Goal: Information Seeking & Learning: Learn about a topic

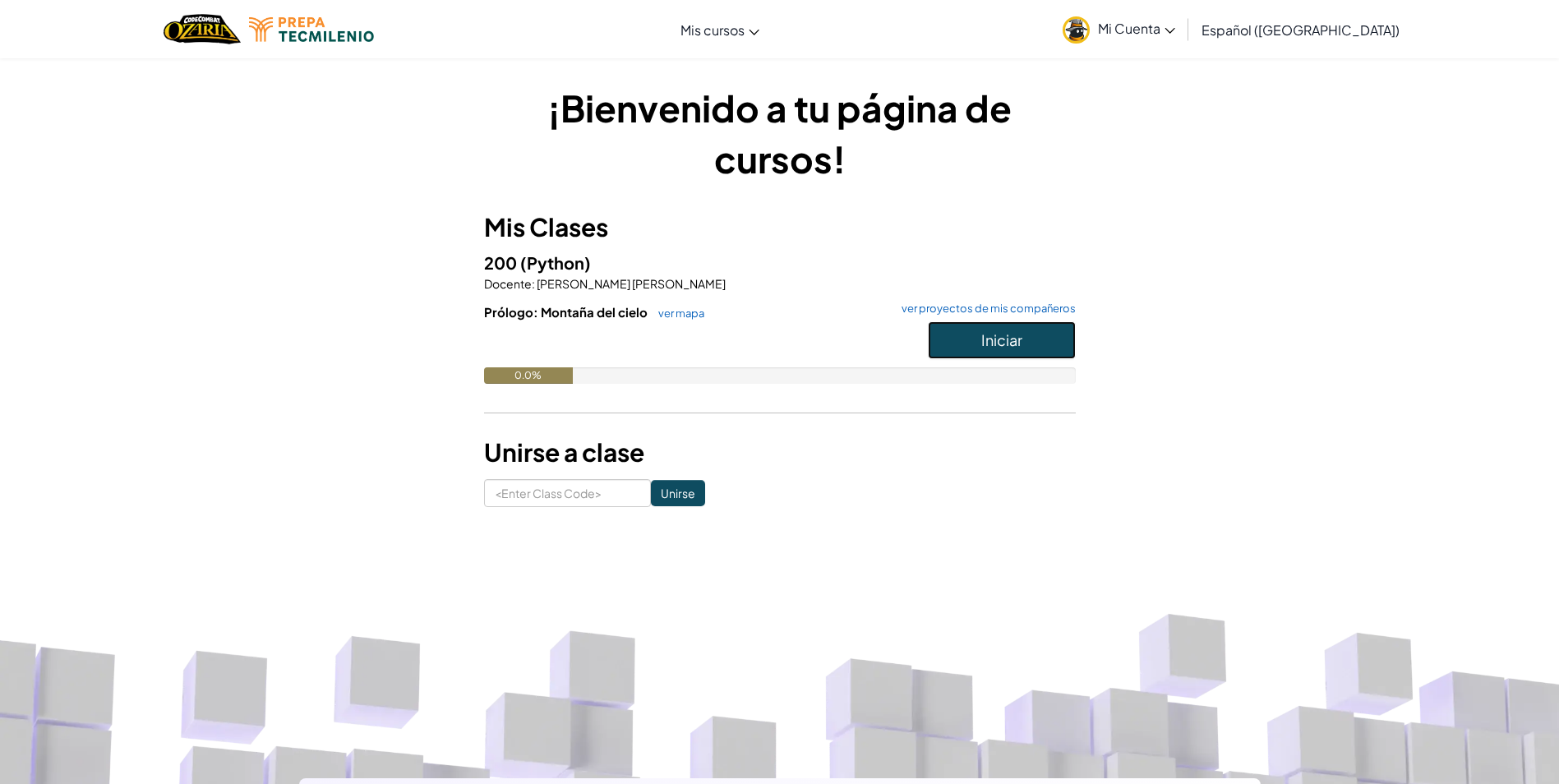
click at [1071, 341] on button "Iniciar" at bounding box center [1002, 340] width 148 height 37
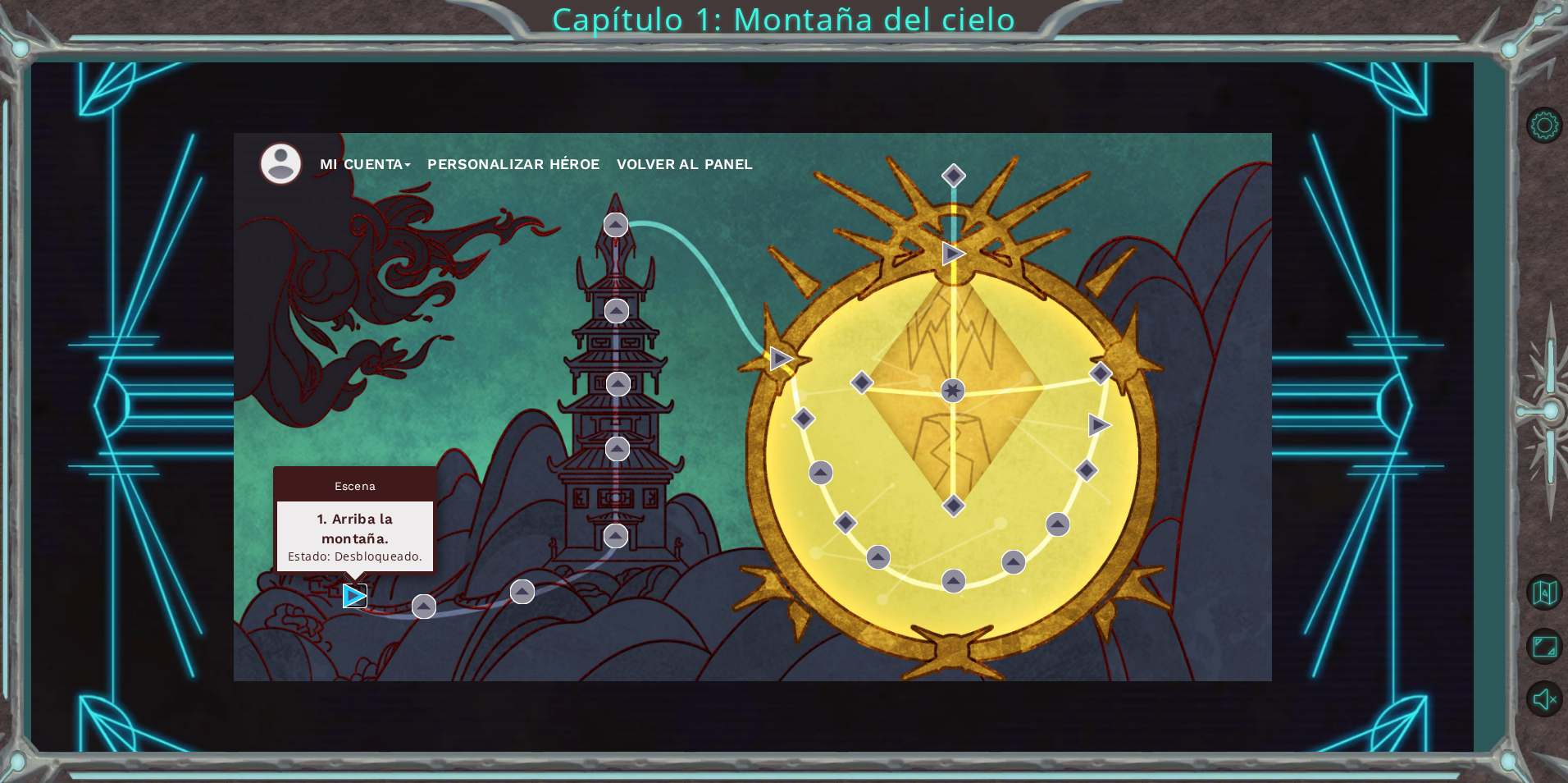
click at [364, 600] on img at bounding box center [355, 596] width 25 height 25
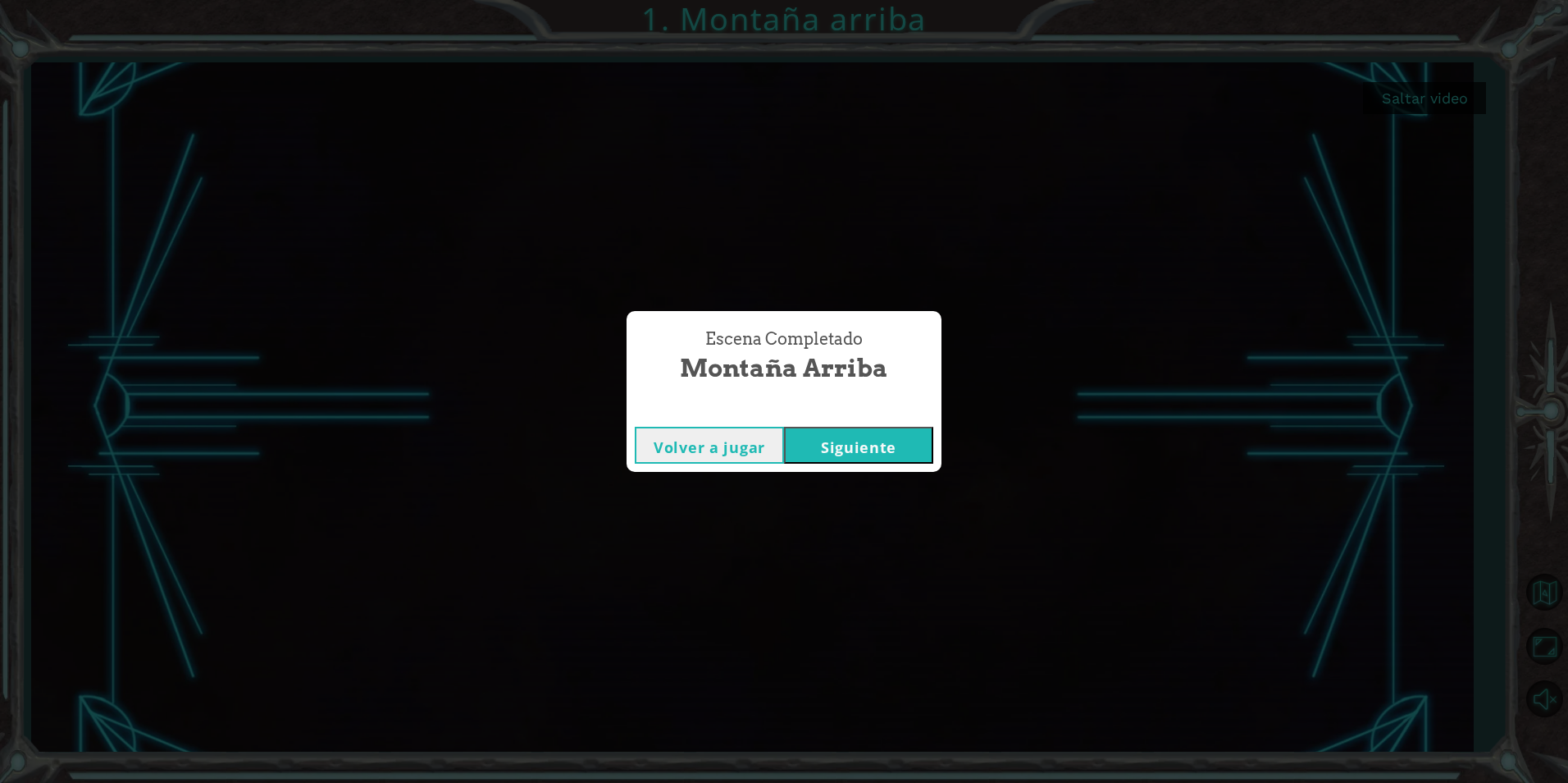
click at [874, 452] on button "Siguiente" at bounding box center [858, 445] width 149 height 37
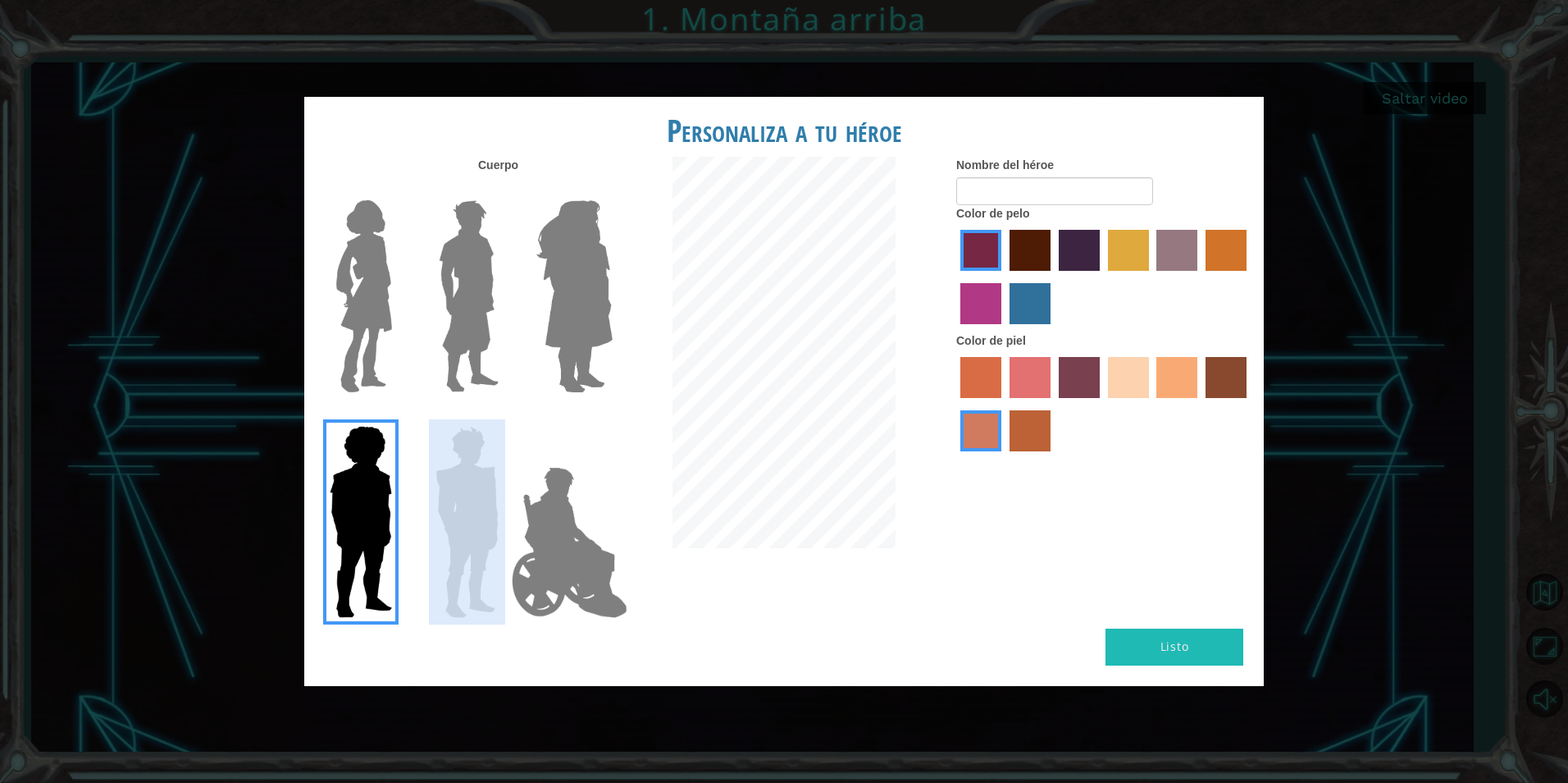
drag, startPoint x: 482, startPoint y: 407, endPoint x: 482, endPoint y: 450, distance: 43.0
click at [483, 441] on div at bounding box center [465, 513] width 82 height 221
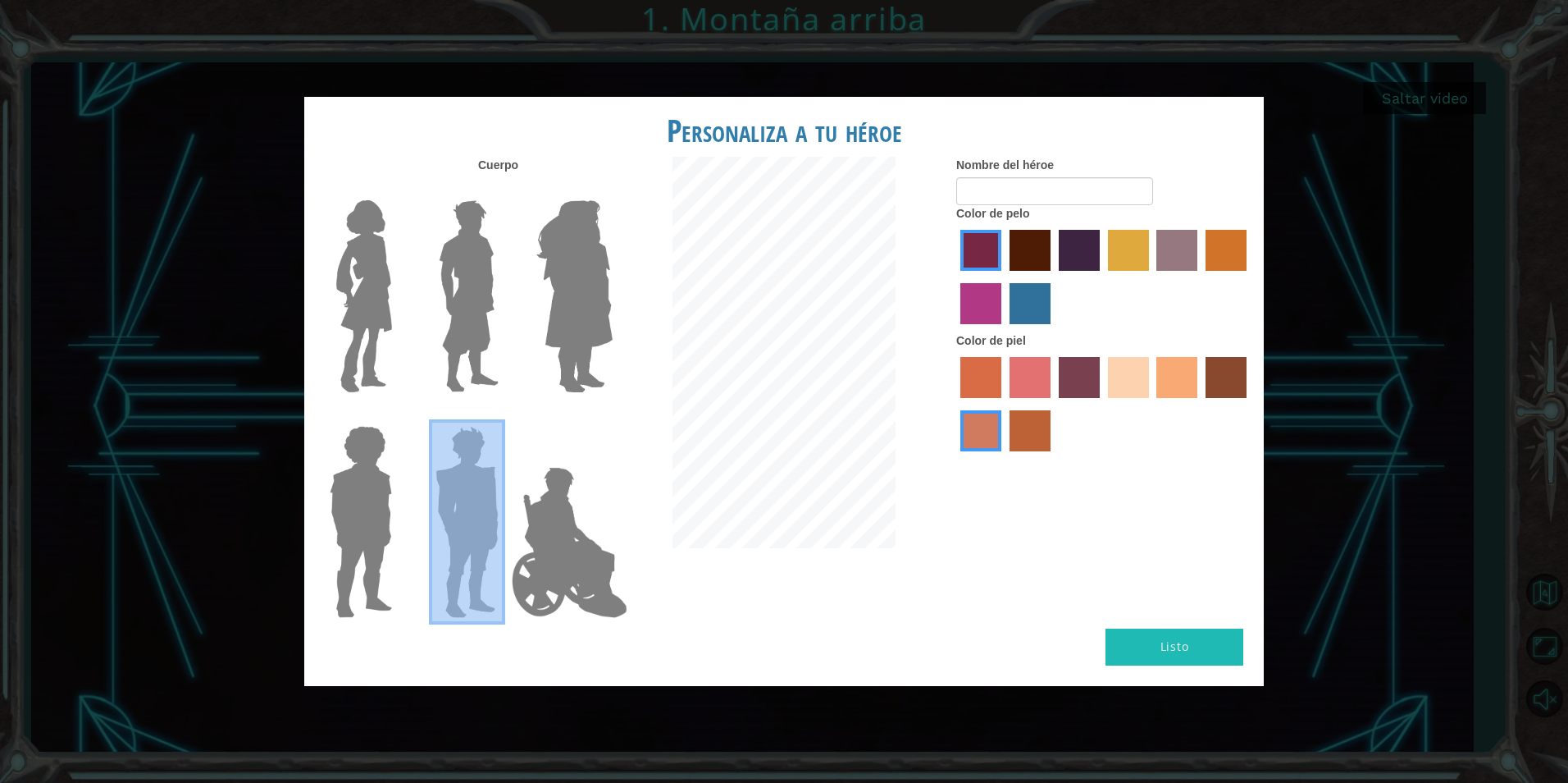
drag, startPoint x: 482, startPoint y: 450, endPoint x: 572, endPoint y: 494, distance: 100.2
click at [572, 494] on img at bounding box center [569, 541] width 128 height 164
click at [612, 415] on input "Hero Jamie" at bounding box center [612, 415] width 0 height 0
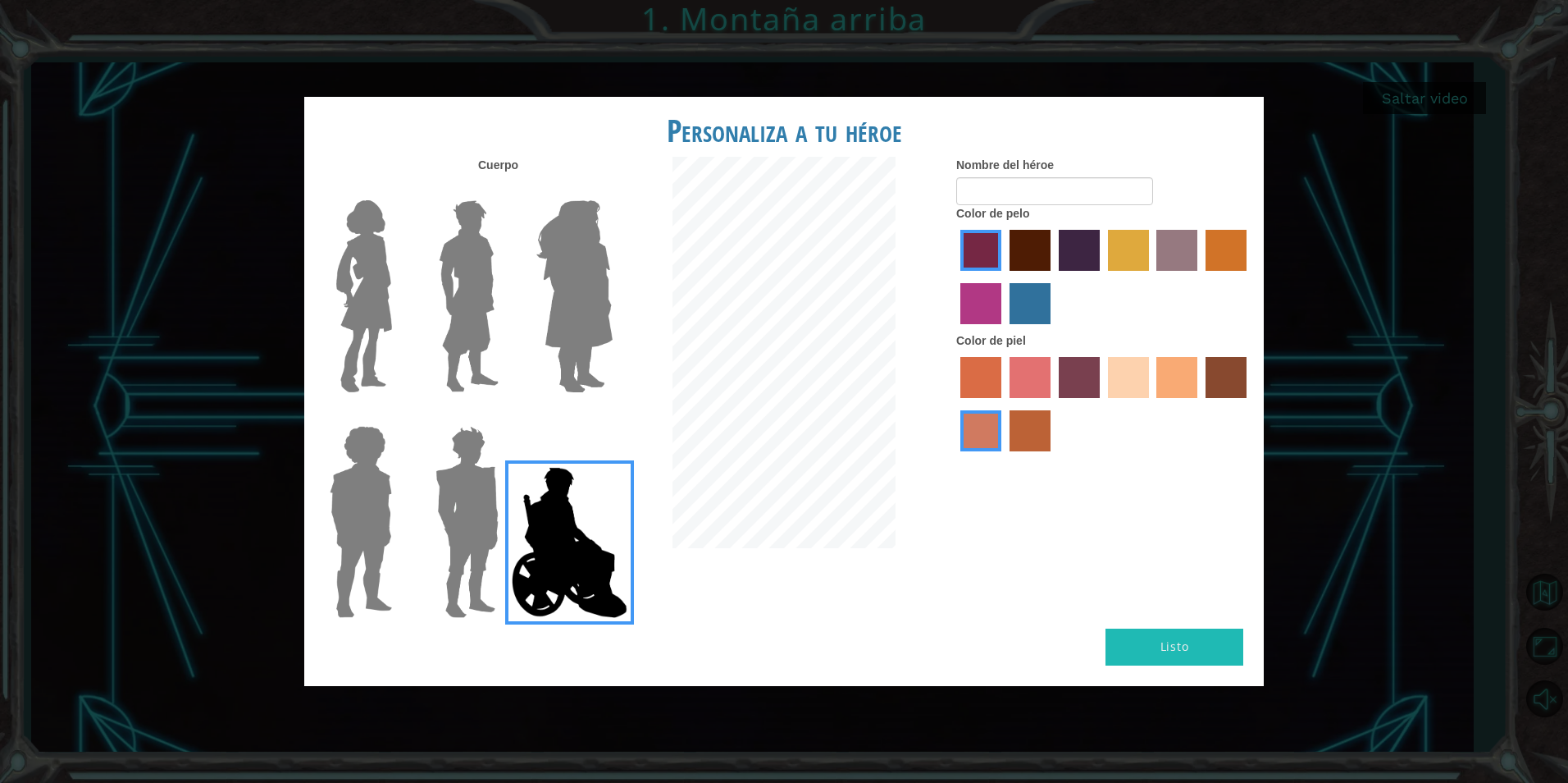
click at [1026, 246] on label "maroon hair color" at bounding box center [1030, 250] width 41 height 41
click at [1004, 277] on input "maroon hair color" at bounding box center [1004, 277] width 0 height 0
drag, startPoint x: 1252, startPoint y: 377, endPoint x: 1239, endPoint y: 378, distance: 13.0
click at [1239, 378] on div "Nombre del héroe Color de pelo Color [PERSON_NAME]" at bounding box center [1103, 309] width 320 height 303
drag, startPoint x: 1239, startPoint y: 378, endPoint x: 1228, endPoint y: 377, distance: 11.0
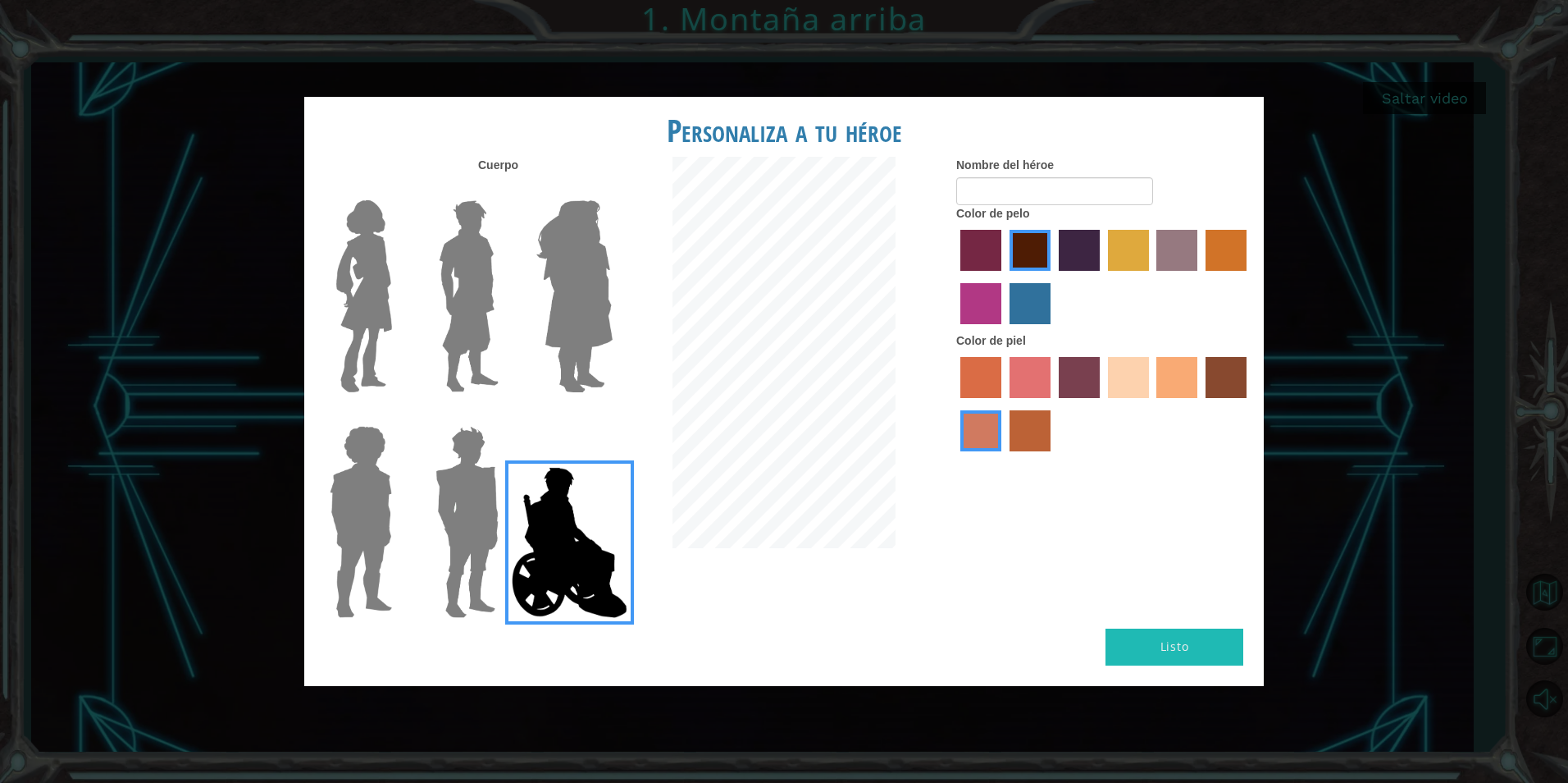
click at [1228, 377] on label "karma skin color" at bounding box center [1226, 377] width 41 height 41
click at [1200, 403] on input "karma skin color" at bounding box center [1200, 403] width 0 height 0
click at [984, 309] on label "medium red violet hair color" at bounding box center [981, 303] width 41 height 41
click at [1249, 277] on input "medium red violet hair color" at bounding box center [1249, 277] width 0 height 0
click at [1029, 302] on label "lachmara hair color" at bounding box center [1030, 303] width 41 height 41
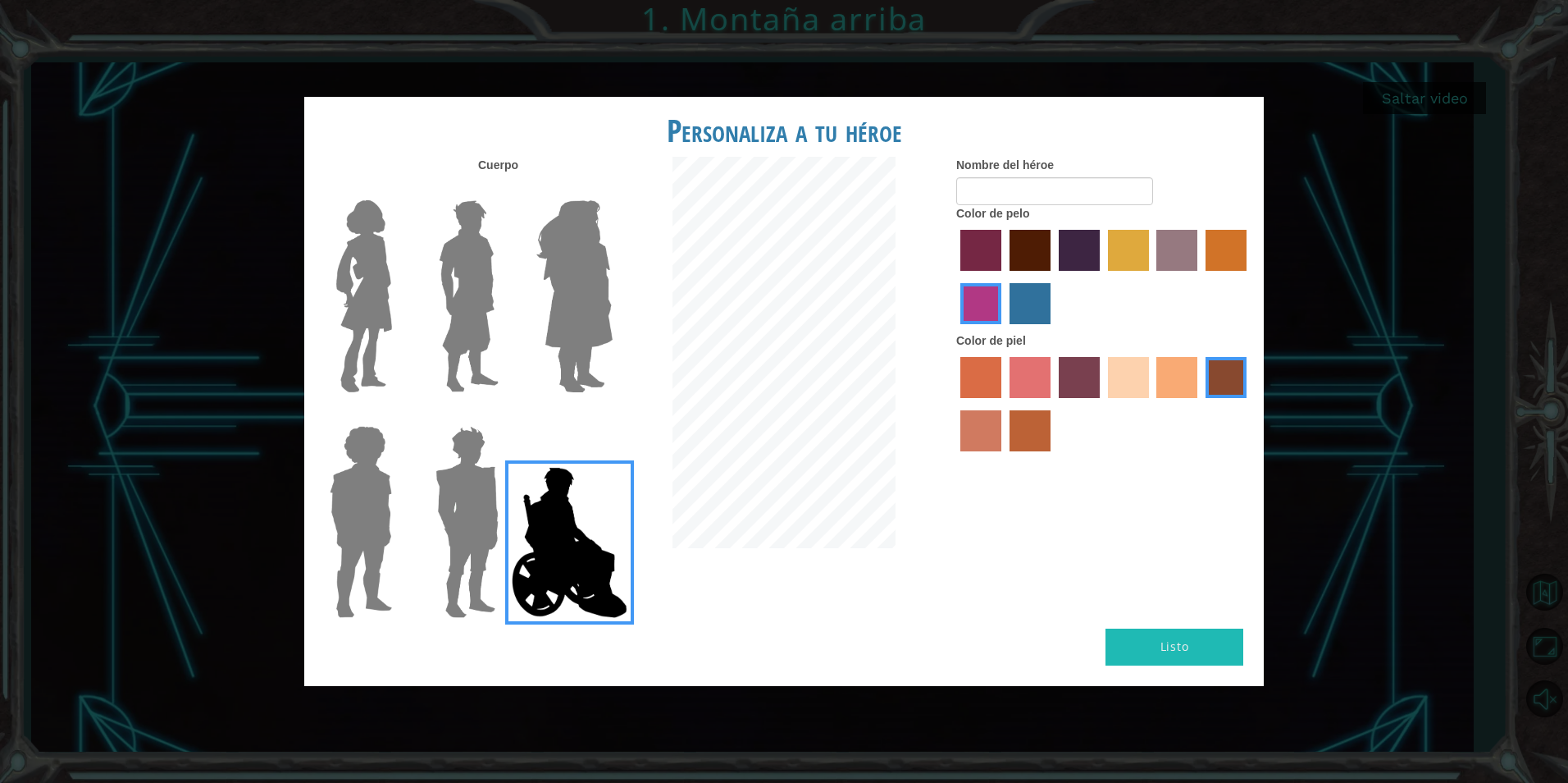
click at [1004, 330] on input "lachmara hair color" at bounding box center [1004, 330] width 0 height 0
click at [966, 300] on label "medium red violet hair color" at bounding box center [981, 303] width 41 height 41
click at [1249, 277] on input "medium red violet hair color" at bounding box center [1249, 277] width 0 height 0
click at [606, 288] on img at bounding box center [574, 296] width 89 height 205
click at [612, 190] on input "Hero Amethyst" at bounding box center [612, 190] width 0 height 0
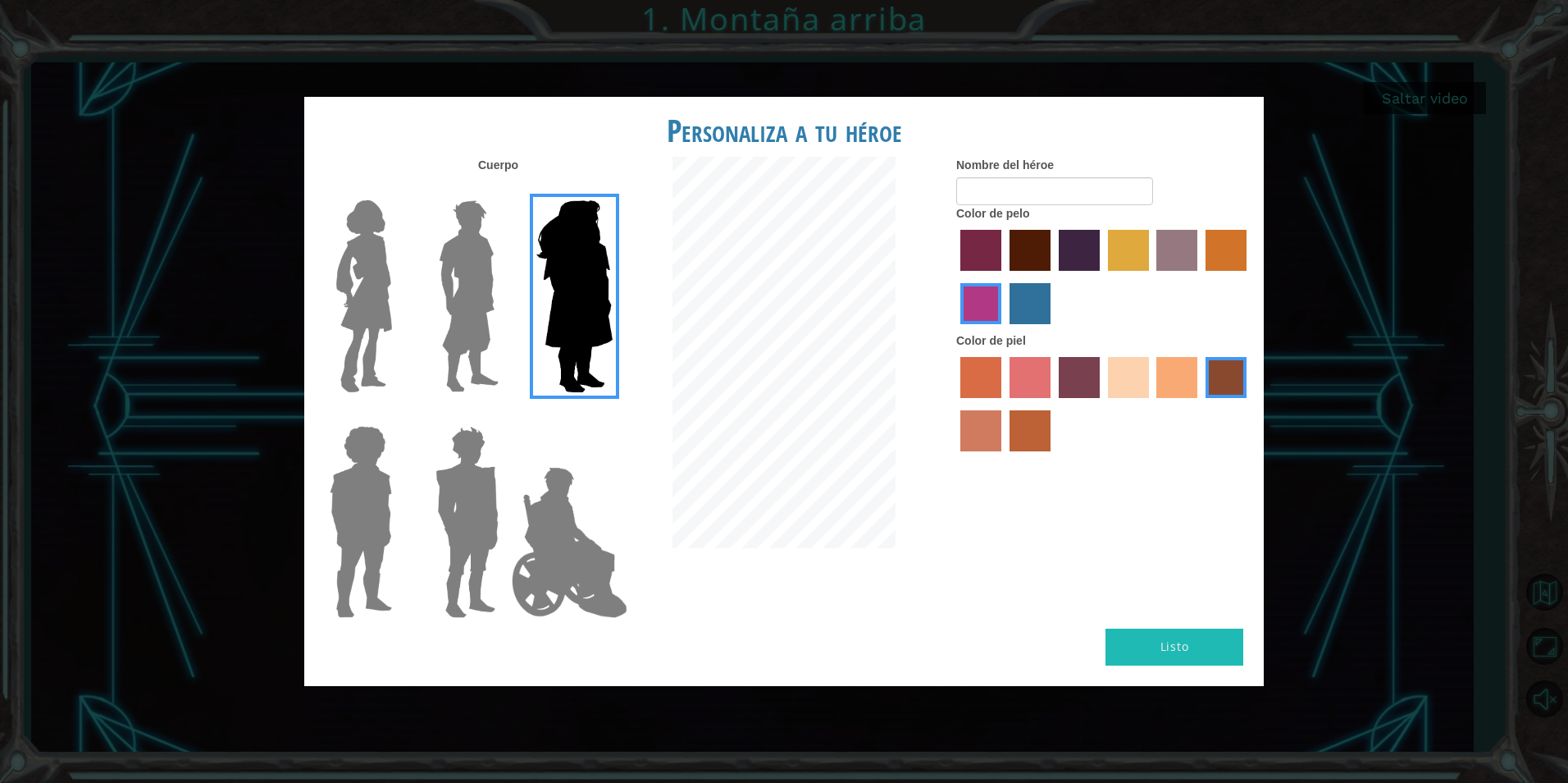
click at [455, 489] on img at bounding box center [467, 522] width 77 height 205
click at [505, 415] on input "Hero Garnet" at bounding box center [505, 415] width 0 height 0
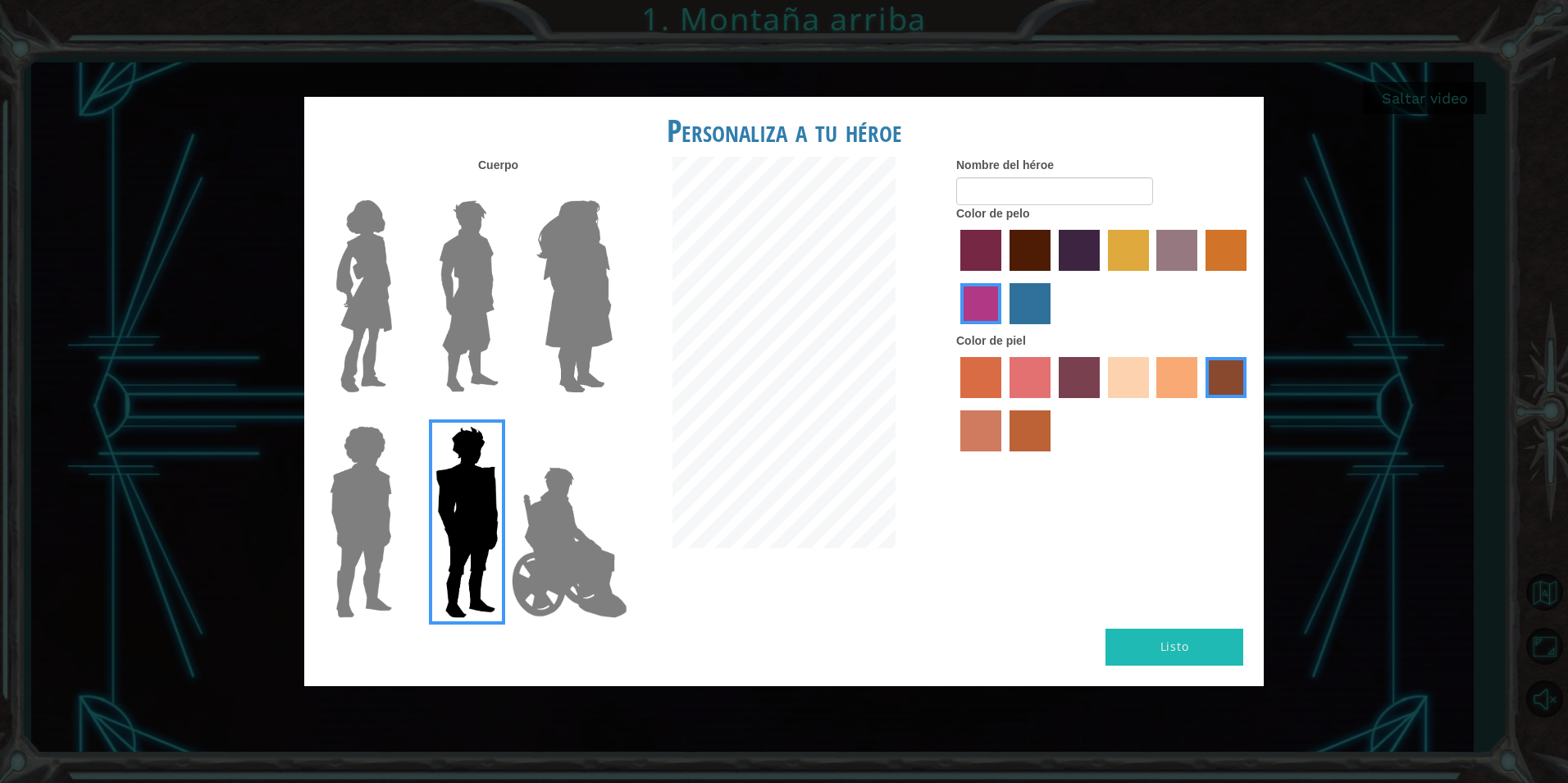
click at [361, 504] on img at bounding box center [360, 522] width 76 height 205
click at [398, 415] on input "Hero Steven" at bounding box center [398, 415] width 0 height 0
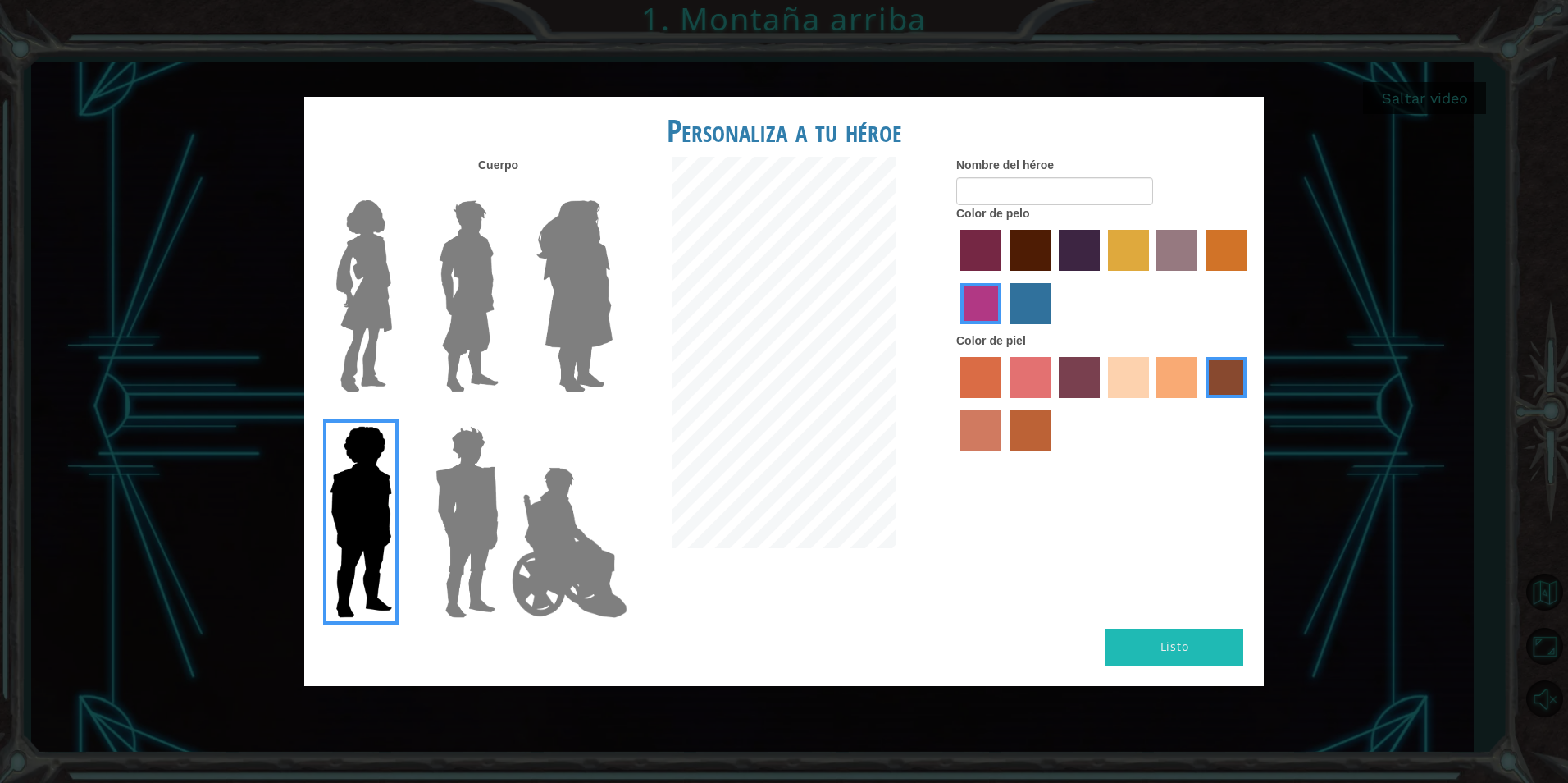
click at [398, 293] on img at bounding box center [364, 296] width 69 height 205
click at [398, 190] on input "Hero Connie" at bounding box center [398, 190] width 0 height 0
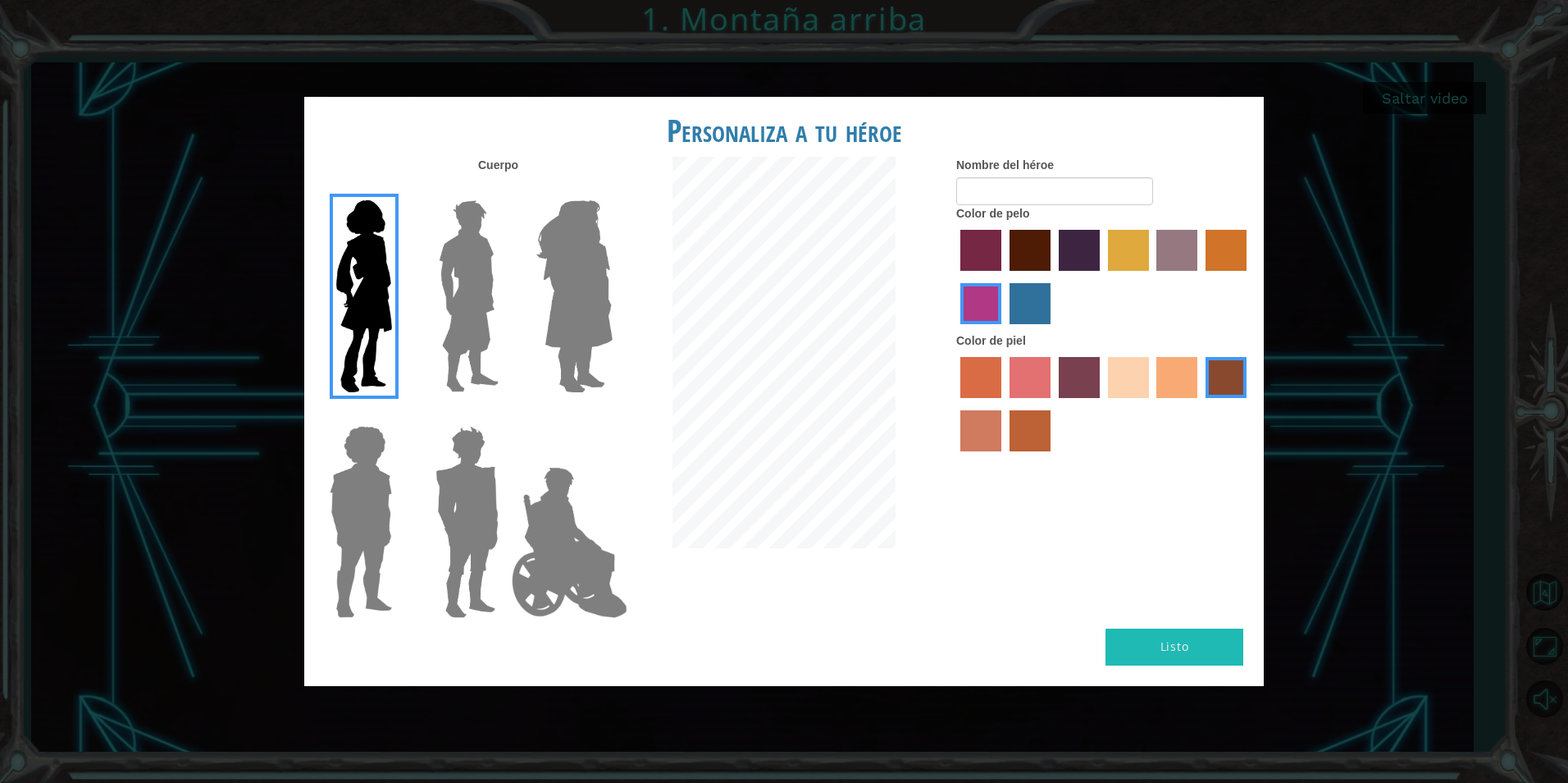
click at [441, 305] on img at bounding box center [468, 296] width 73 height 205
click at [505, 190] on input "Hero Lars" at bounding box center [505, 190] width 0 height 0
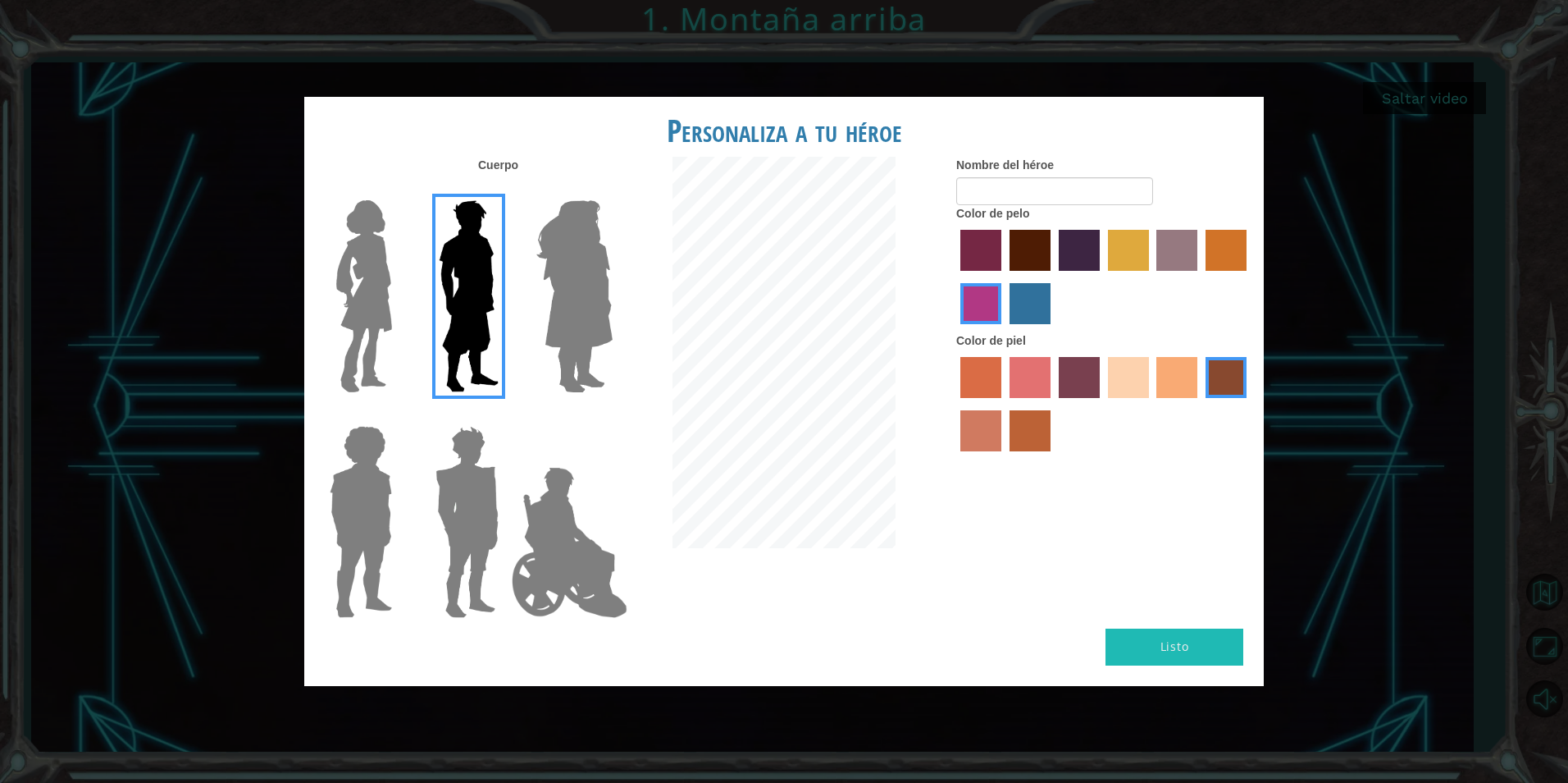
click at [1037, 295] on label "lachmara hair color" at bounding box center [1030, 303] width 41 height 41
click at [1004, 330] on input "lachmara hair color" at bounding box center [1004, 330] width 0 height 0
drag, startPoint x: 1031, startPoint y: 254, endPoint x: 1024, endPoint y: 264, distance: 12.2
click at [1028, 260] on label "maroon hair color" at bounding box center [1030, 250] width 41 height 41
click at [1004, 277] on input "maroon hair color" at bounding box center [1004, 277] width 0 height 0
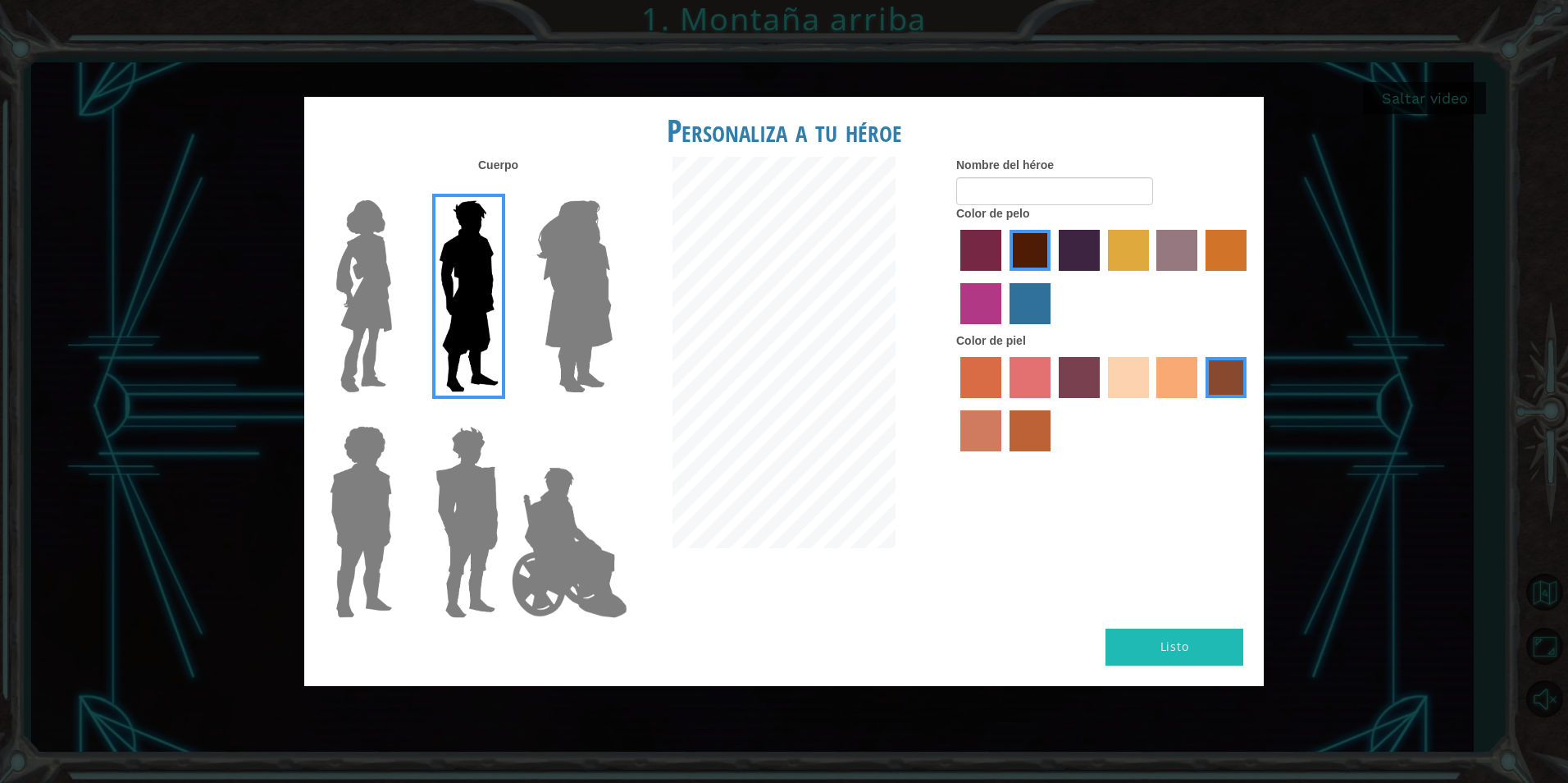
click at [613, 322] on img at bounding box center [574, 296] width 89 height 205
click at [612, 190] on input "Hero Amethyst" at bounding box center [612, 190] width 0 height 0
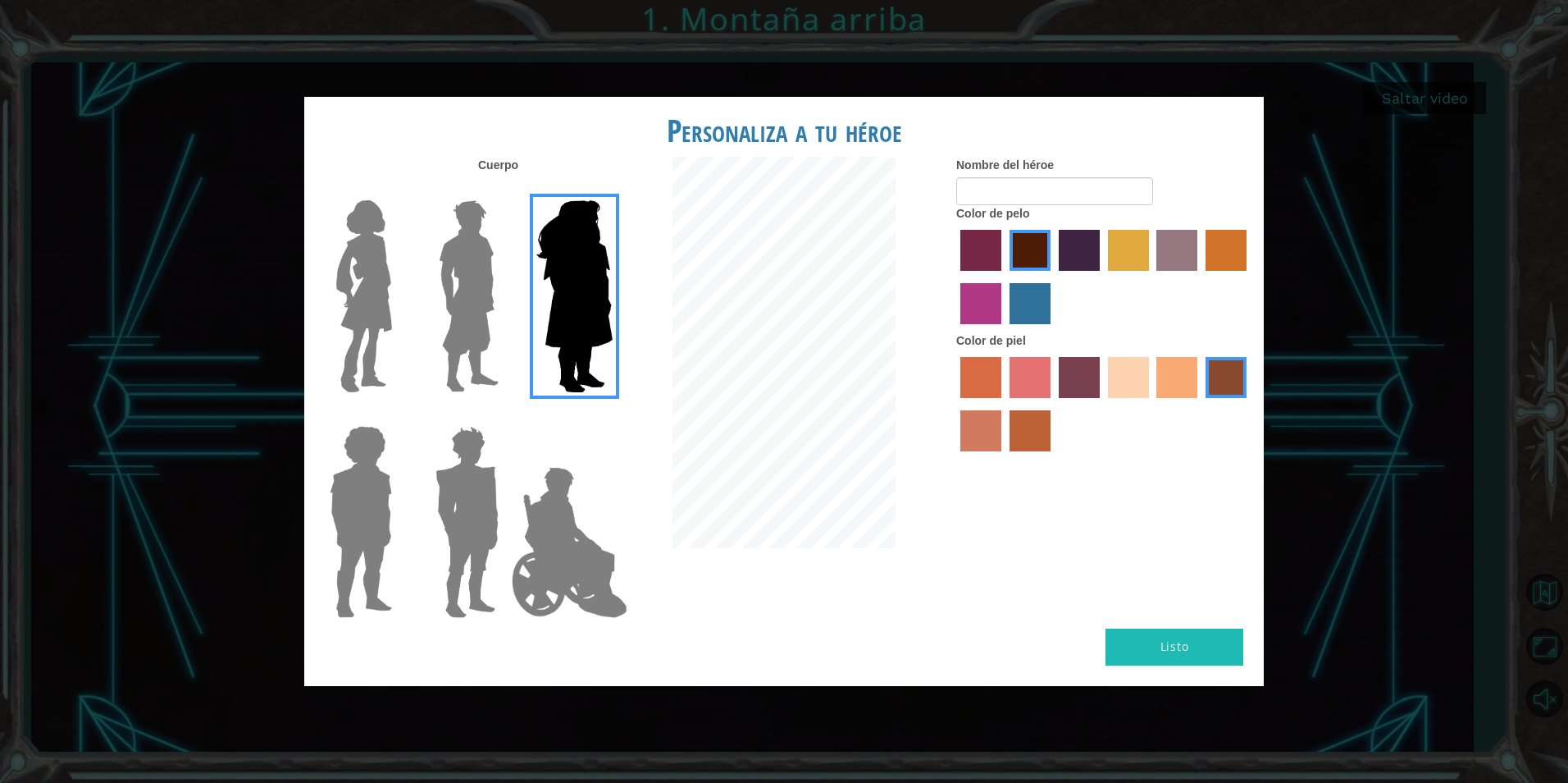
click at [581, 587] on img at bounding box center [569, 541] width 128 height 164
click at [612, 415] on input "Hero Jamie" at bounding box center [612, 415] width 0 height 0
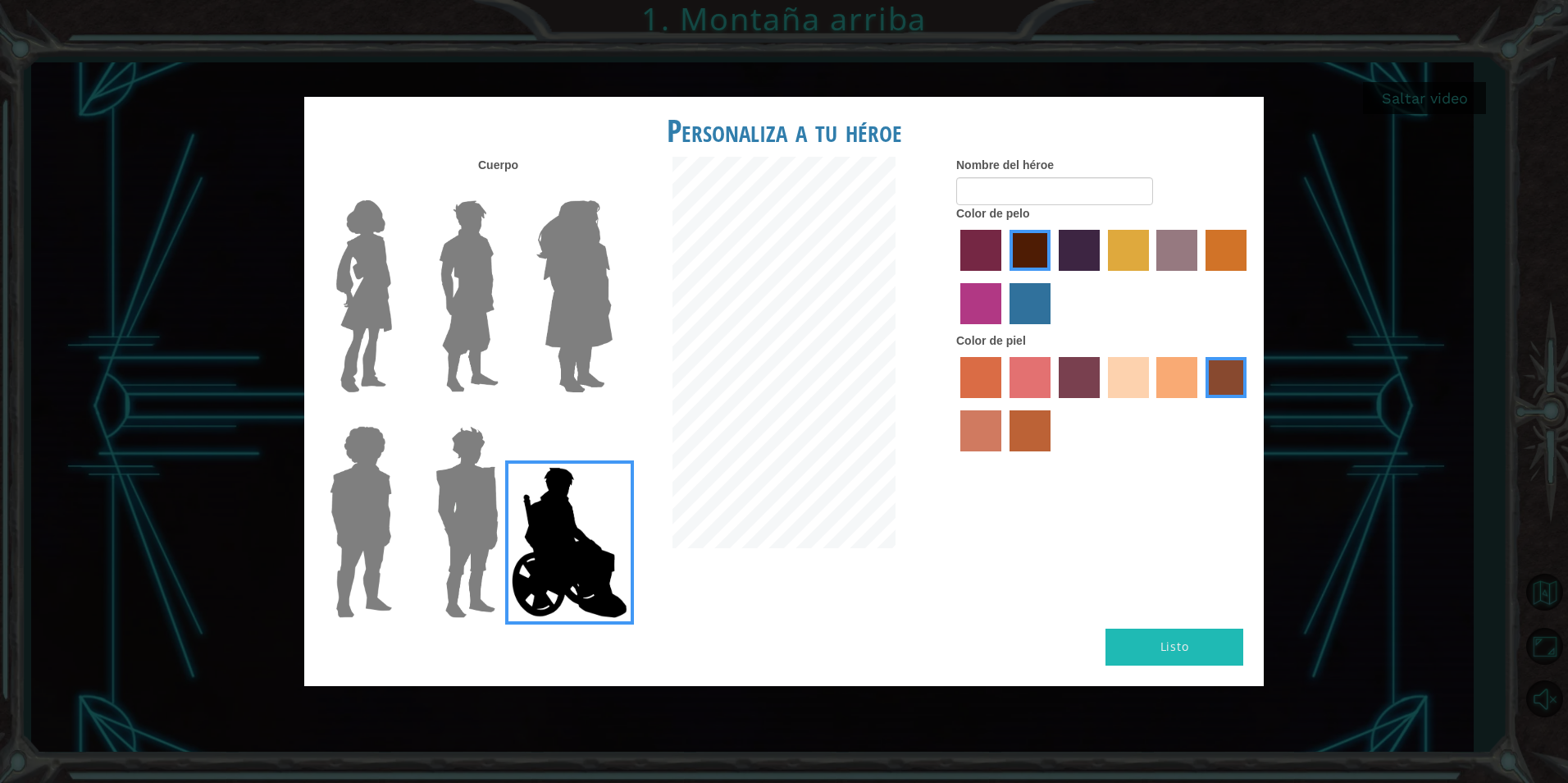
click at [1023, 420] on label "smoke tree skin color" at bounding box center [1030, 430] width 41 height 41
click at [1004, 457] on input "smoke tree skin color" at bounding box center [1004, 457] width 0 height 0
click at [1024, 385] on label "froly skin color" at bounding box center [1030, 377] width 41 height 41
click at [1004, 403] on input "froly skin color" at bounding box center [1004, 403] width 0 height 0
click at [955, 385] on div "Nombre del héroe Color de pelo Color [PERSON_NAME]" at bounding box center [1103, 309] width 320 height 303
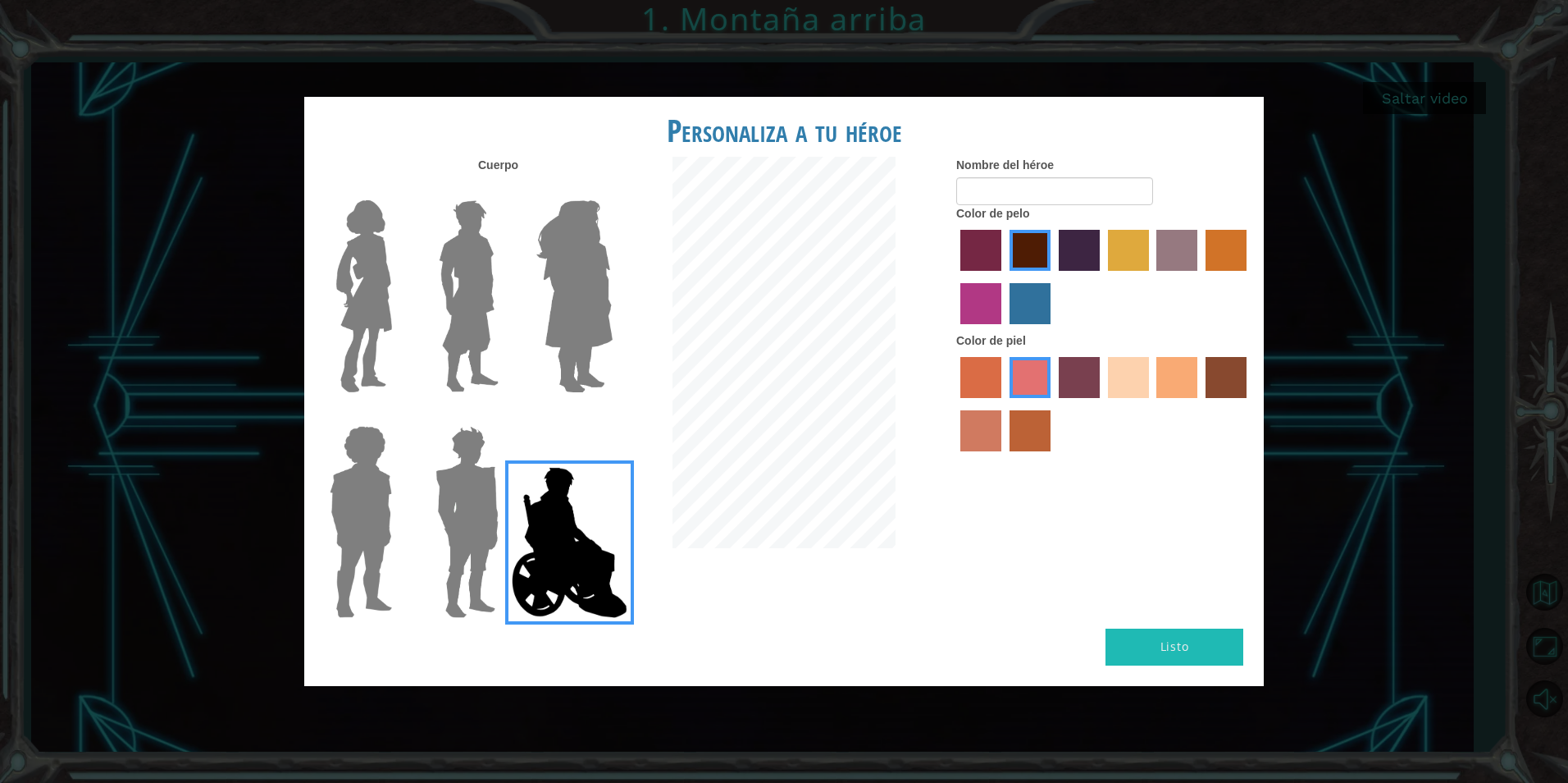
click at [969, 378] on label "sorbus skin color" at bounding box center [981, 377] width 41 height 41
click at [955, 403] on input "sorbus skin color" at bounding box center [955, 403] width 0 height 0
click at [1220, 385] on label "karma skin color" at bounding box center [1226, 377] width 41 height 41
click at [1200, 403] on input "karma skin color" at bounding box center [1200, 403] width 0 height 0
click at [1135, 245] on label "tulip tree hair color" at bounding box center [1128, 250] width 41 height 41
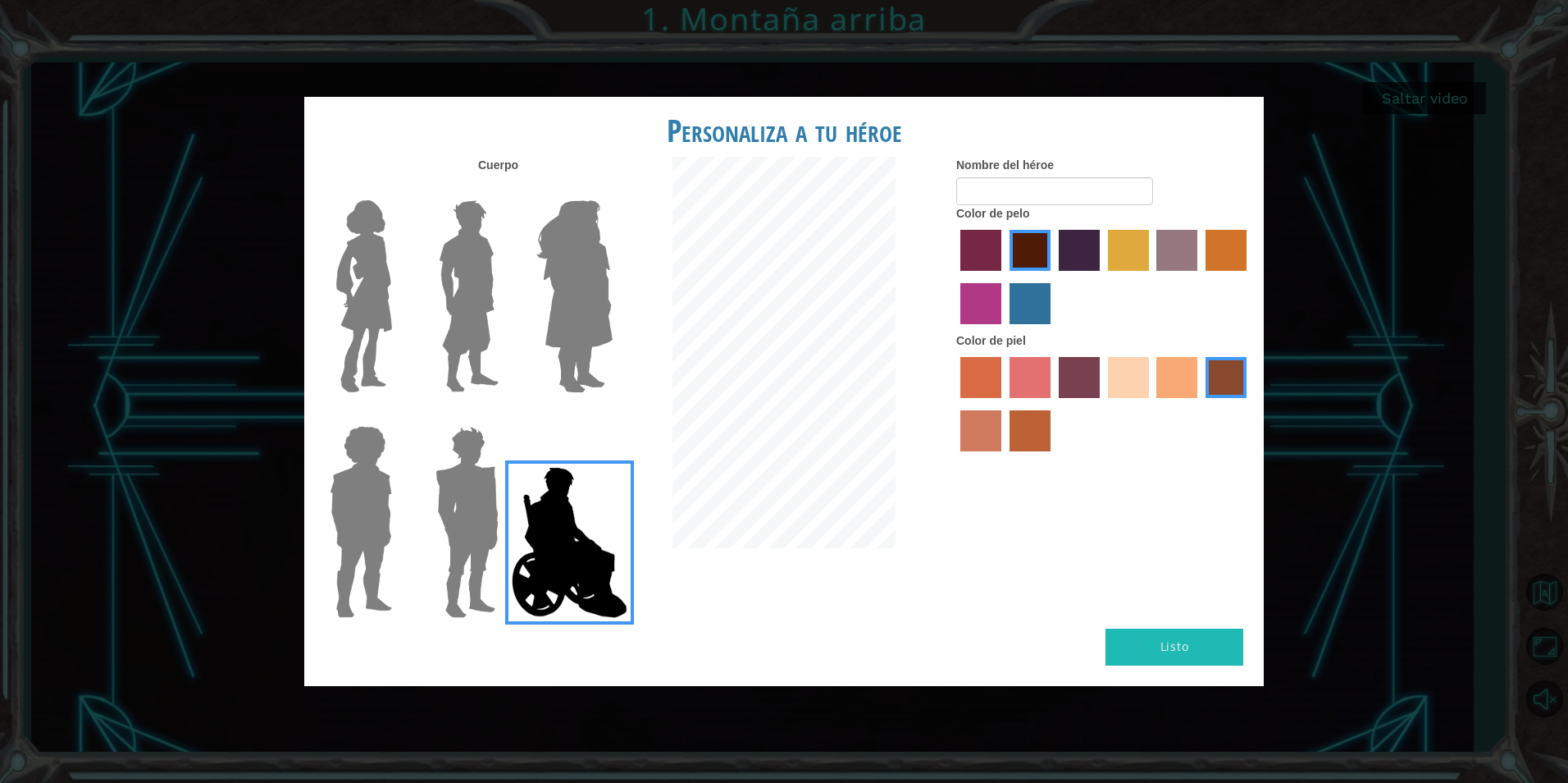
click at [1102, 277] on input "tulip tree hair color" at bounding box center [1102, 277] width 0 height 0
click at [1018, 191] on input "Nombre del héroe" at bounding box center [1054, 191] width 196 height 28
click at [1002, 191] on input "miniga Shauuri" at bounding box center [1054, 191] width 196 height 28
type input "miniga lil Shauuri"
click at [885, 567] on div "Cuerpo Nombre del héroe miniga lil Shauuri Color de pelo Color [PERSON_NAME]" at bounding box center [784, 393] width 960 height 472
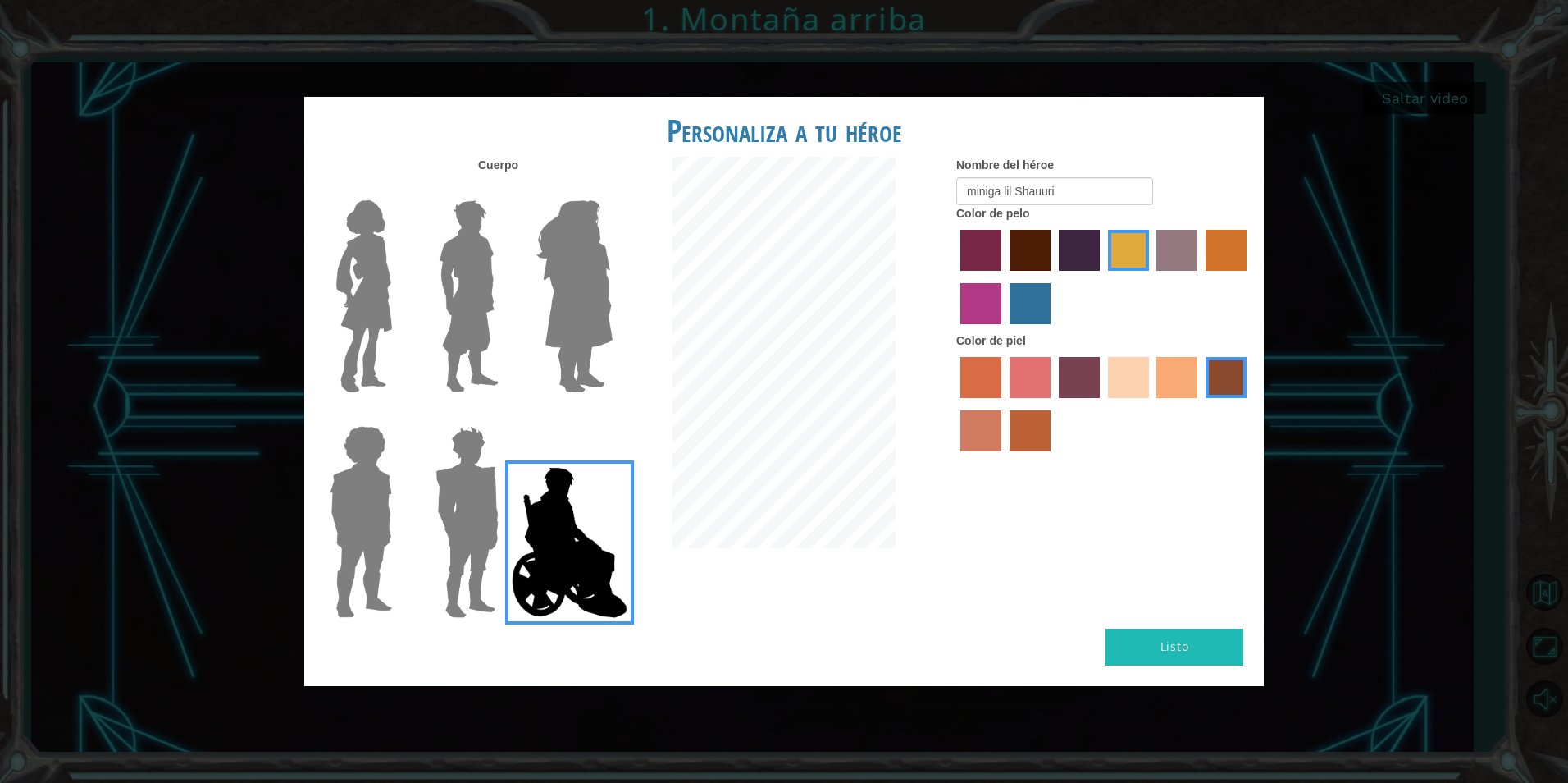
click at [606, 334] on img at bounding box center [574, 296] width 89 height 205
click at [612, 190] on input "Hero Amethyst" at bounding box center [612, 190] width 0 height 0
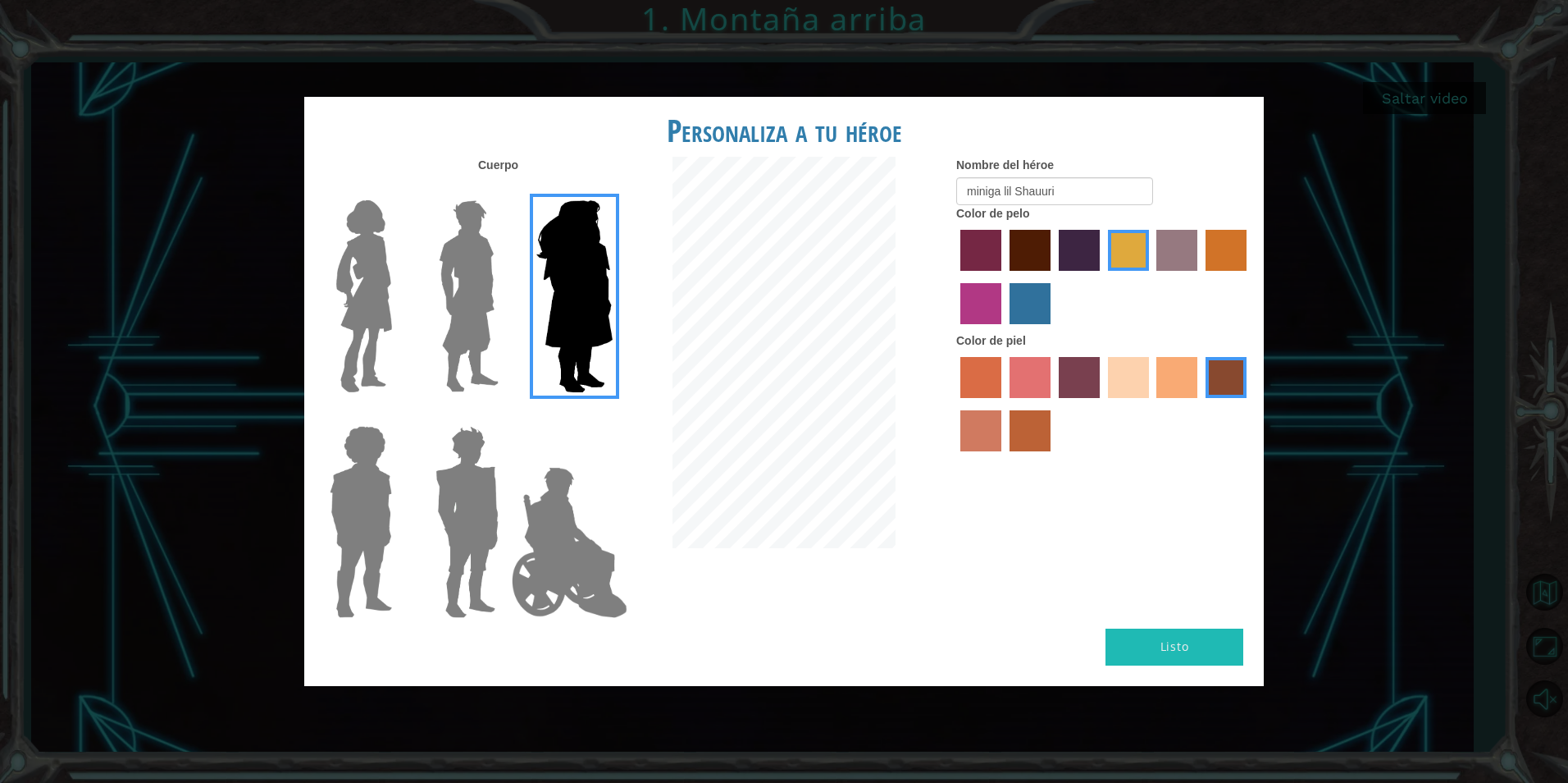
click at [499, 517] on img at bounding box center [467, 522] width 77 height 205
click at [505, 415] on input "Hero Garnet" at bounding box center [505, 415] width 0 height 0
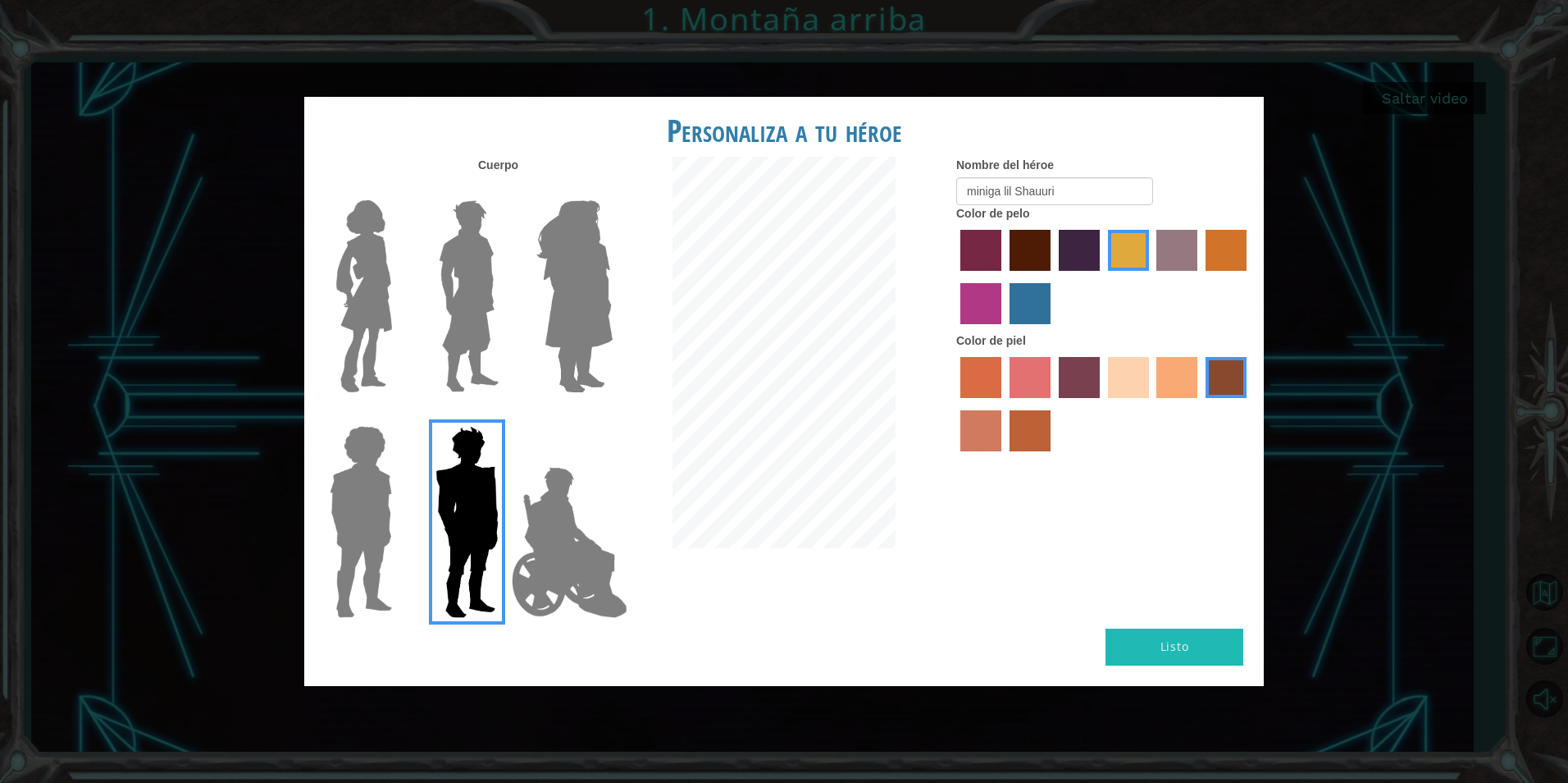
click at [414, 513] on div at bounding box center [464, 515] width 106 height 225
click at [413, 507] on div at bounding box center [464, 515] width 106 height 225
click at [334, 514] on img at bounding box center [360, 522] width 76 height 205
click at [398, 415] on input "Hero Steven" at bounding box center [398, 415] width 0 height 0
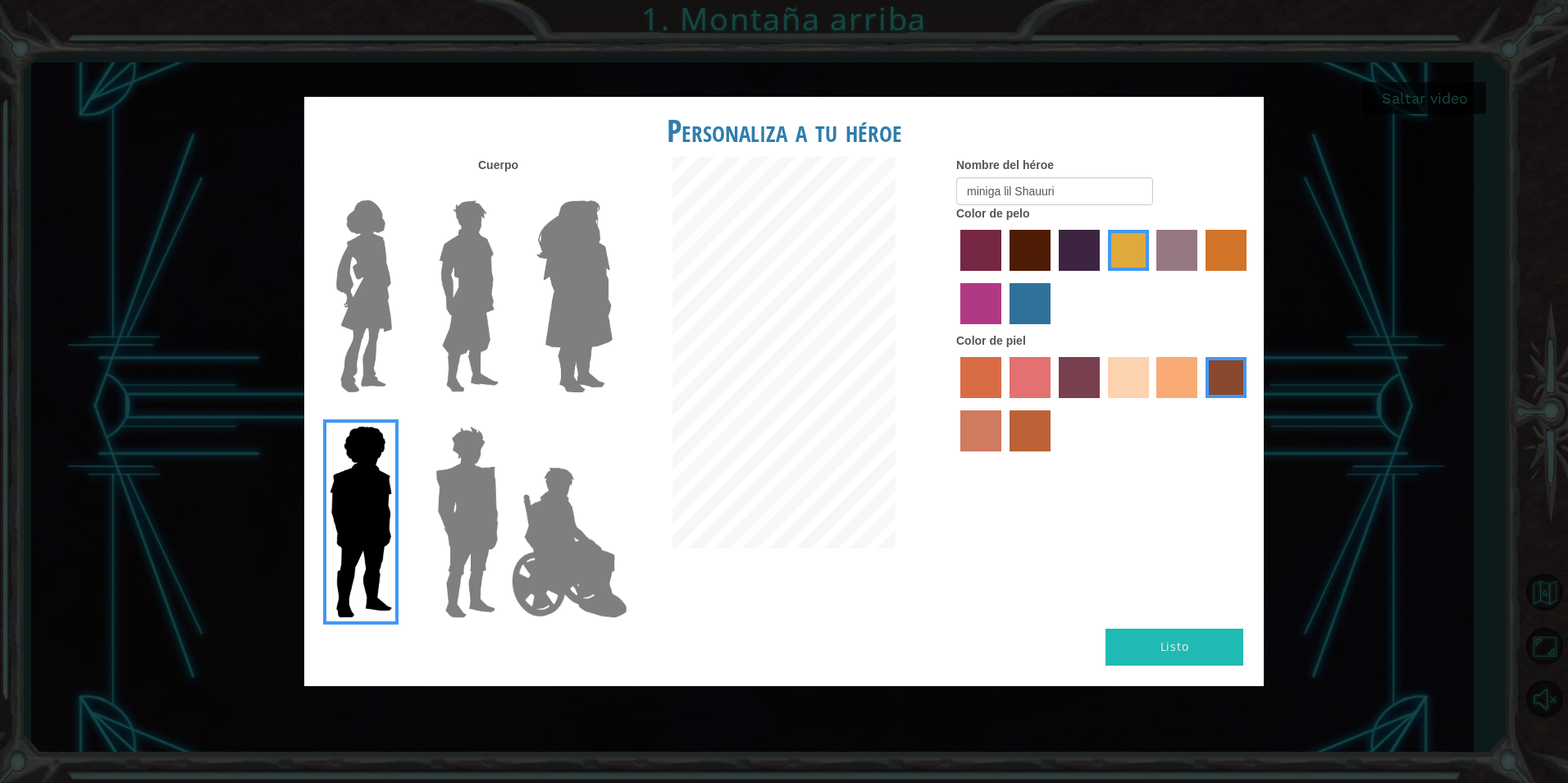
click at [567, 505] on img at bounding box center [569, 541] width 128 height 164
click at [612, 415] on input "Hero Jamie" at bounding box center [612, 415] width 0 height 0
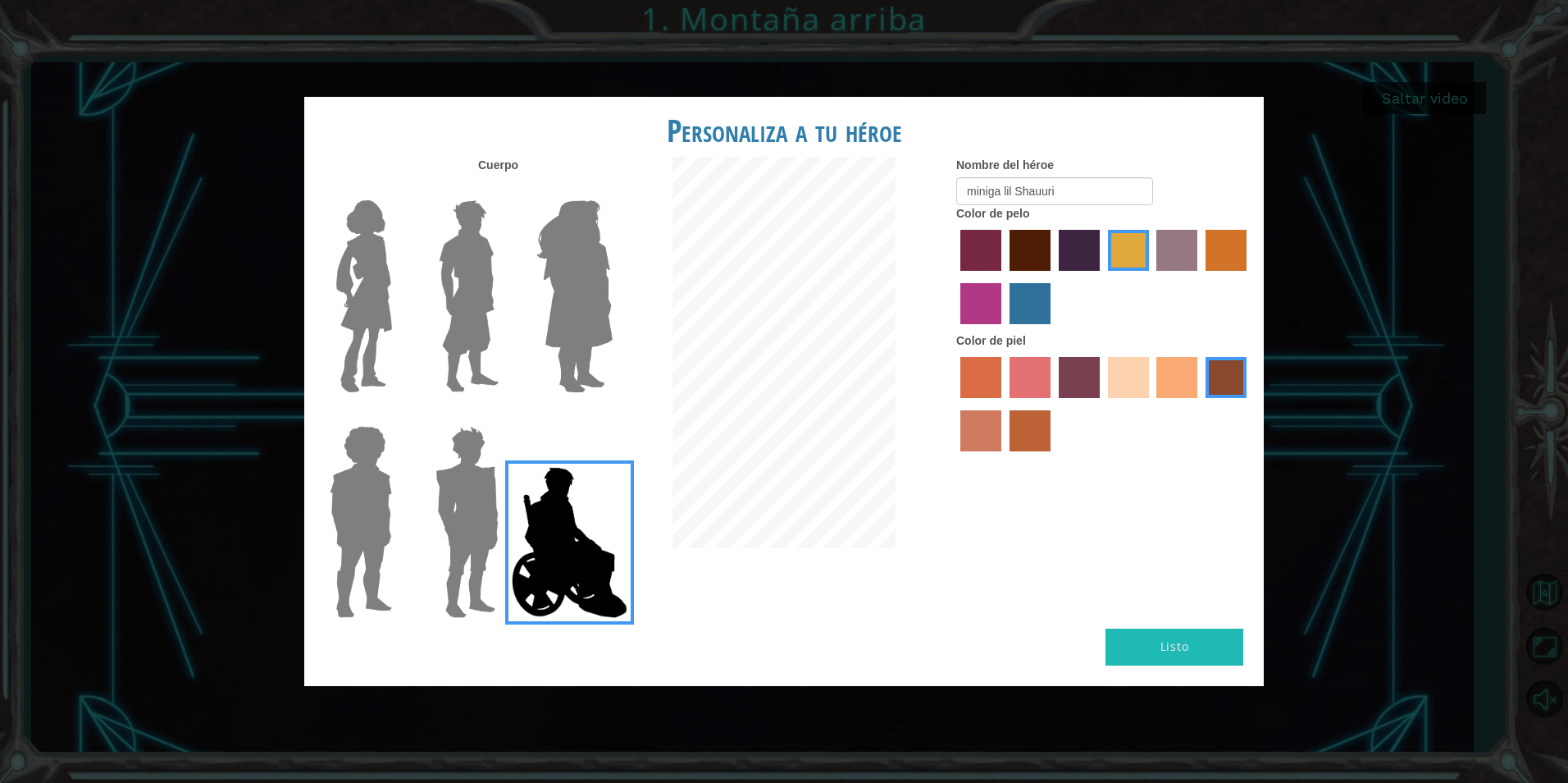
click at [1193, 638] on button "Listo" at bounding box center [1174, 647] width 138 height 37
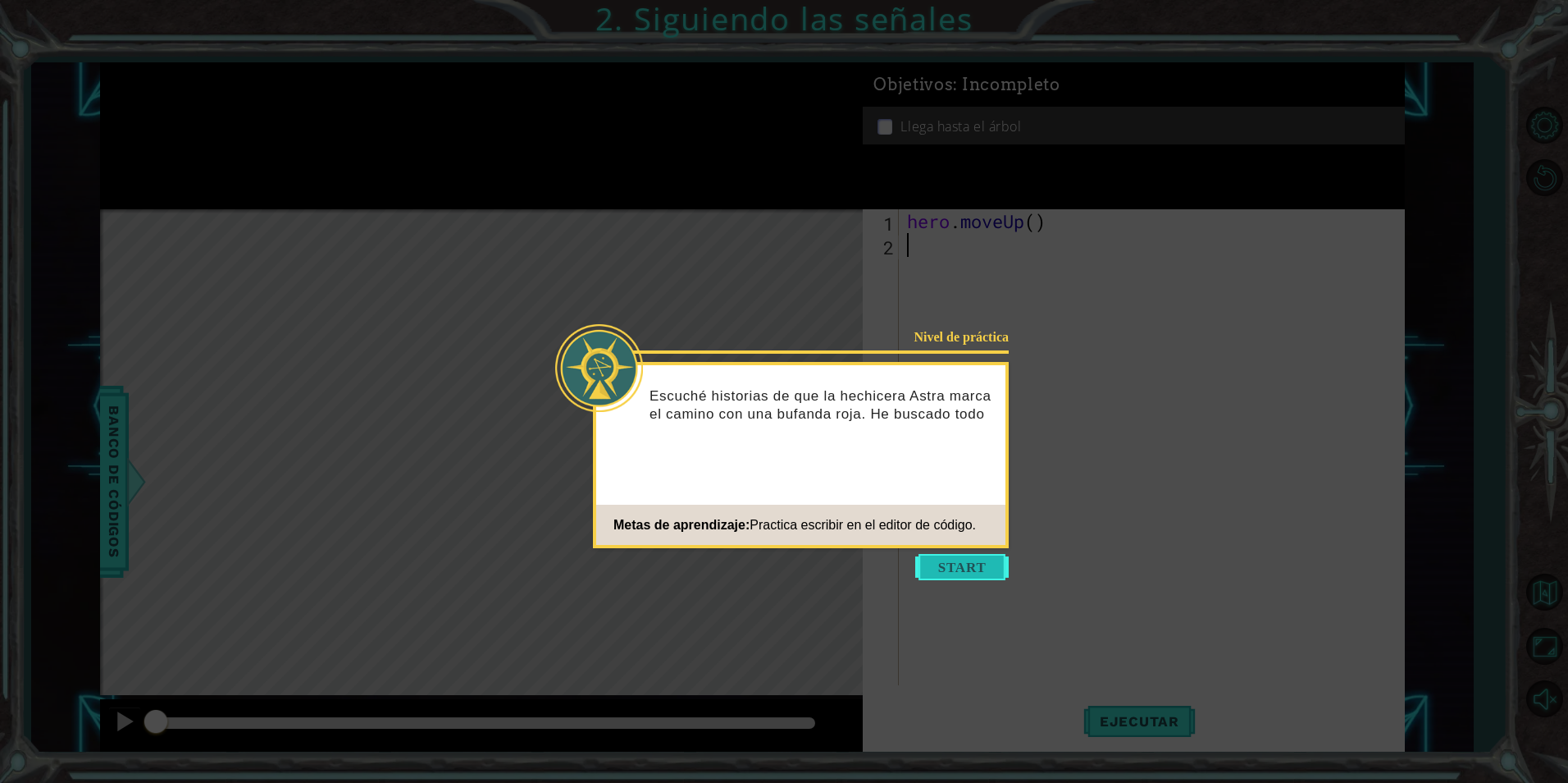
click at [966, 560] on button "Start" at bounding box center [962, 566] width 94 height 26
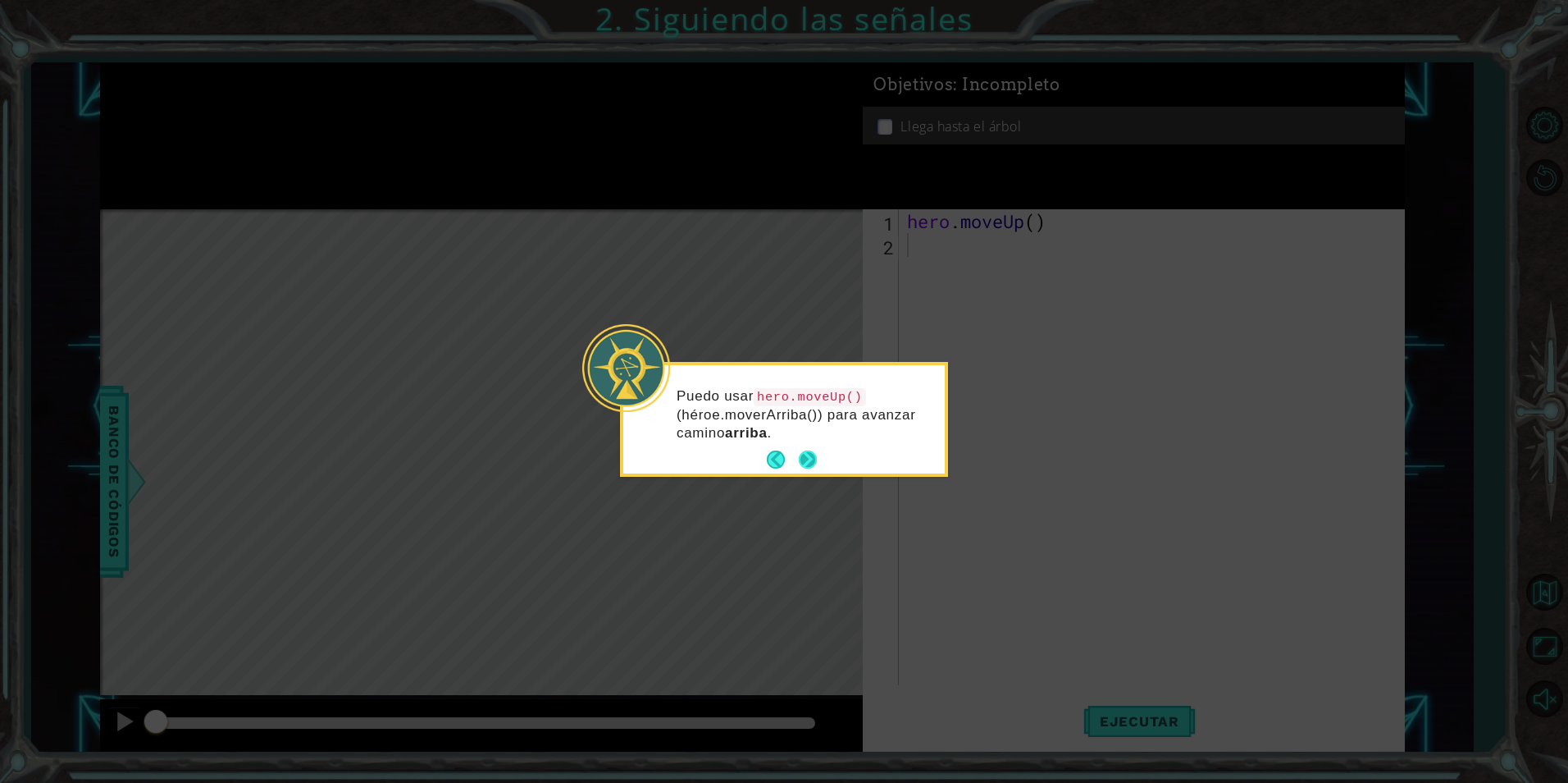
click at [807, 450] on button "Next" at bounding box center [808, 460] width 19 height 19
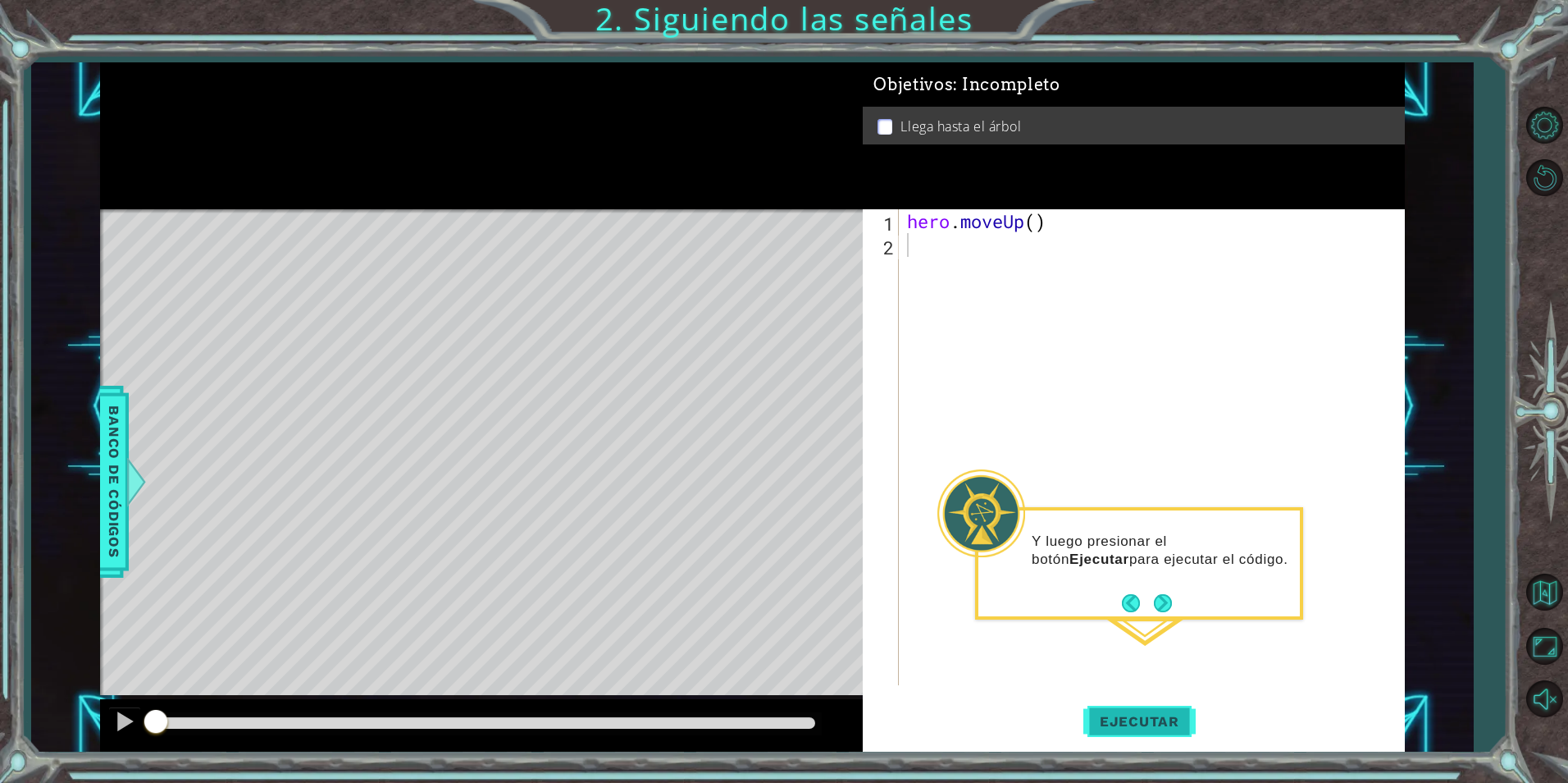
click at [1177, 728] on span "Ejecutar" at bounding box center [1139, 721] width 112 height 16
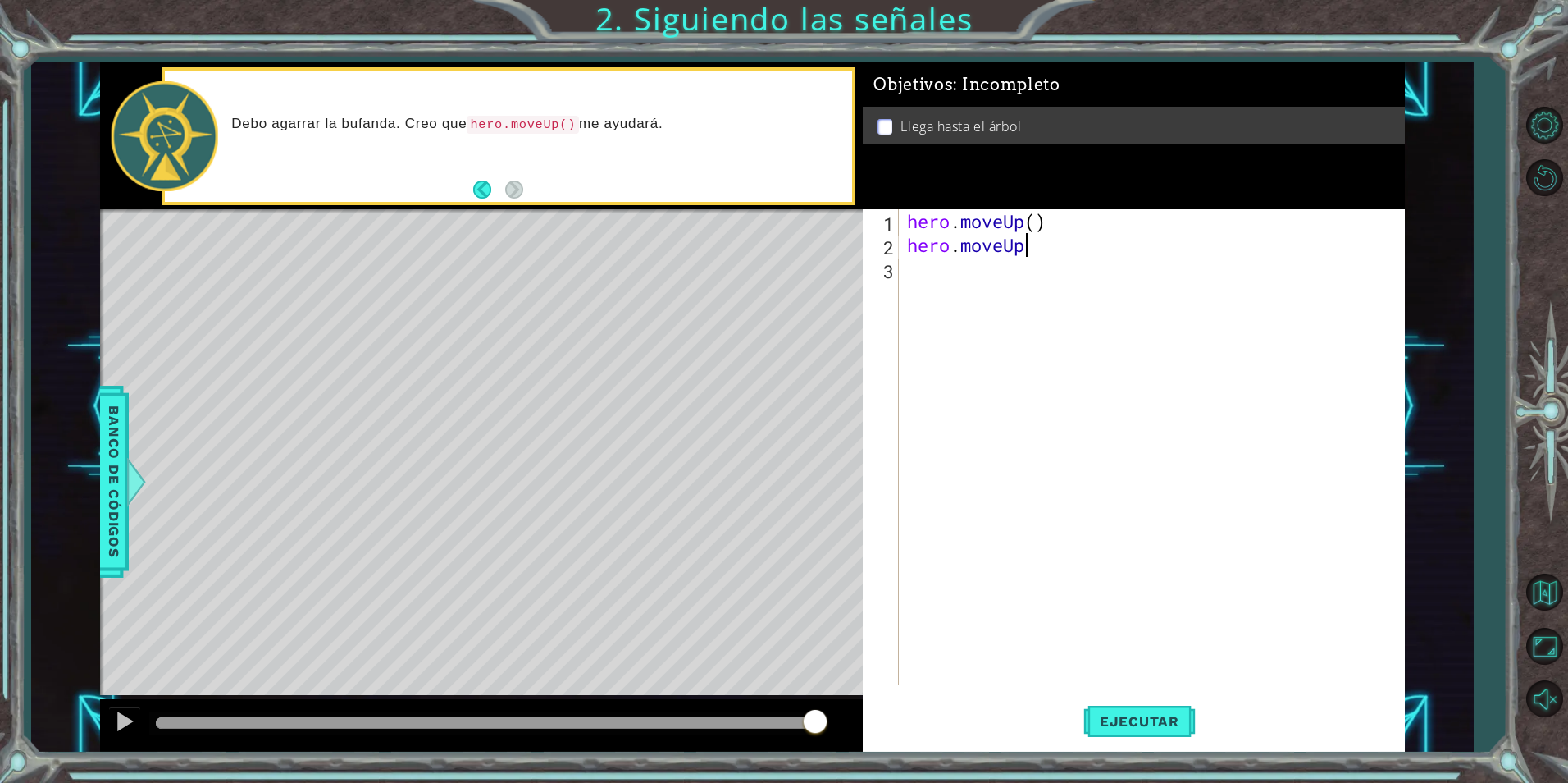
scroll to position [0, 5]
type textarea "hero.moveUp()"
click at [1121, 732] on button "Ejecutar" at bounding box center [1139, 721] width 112 height 55
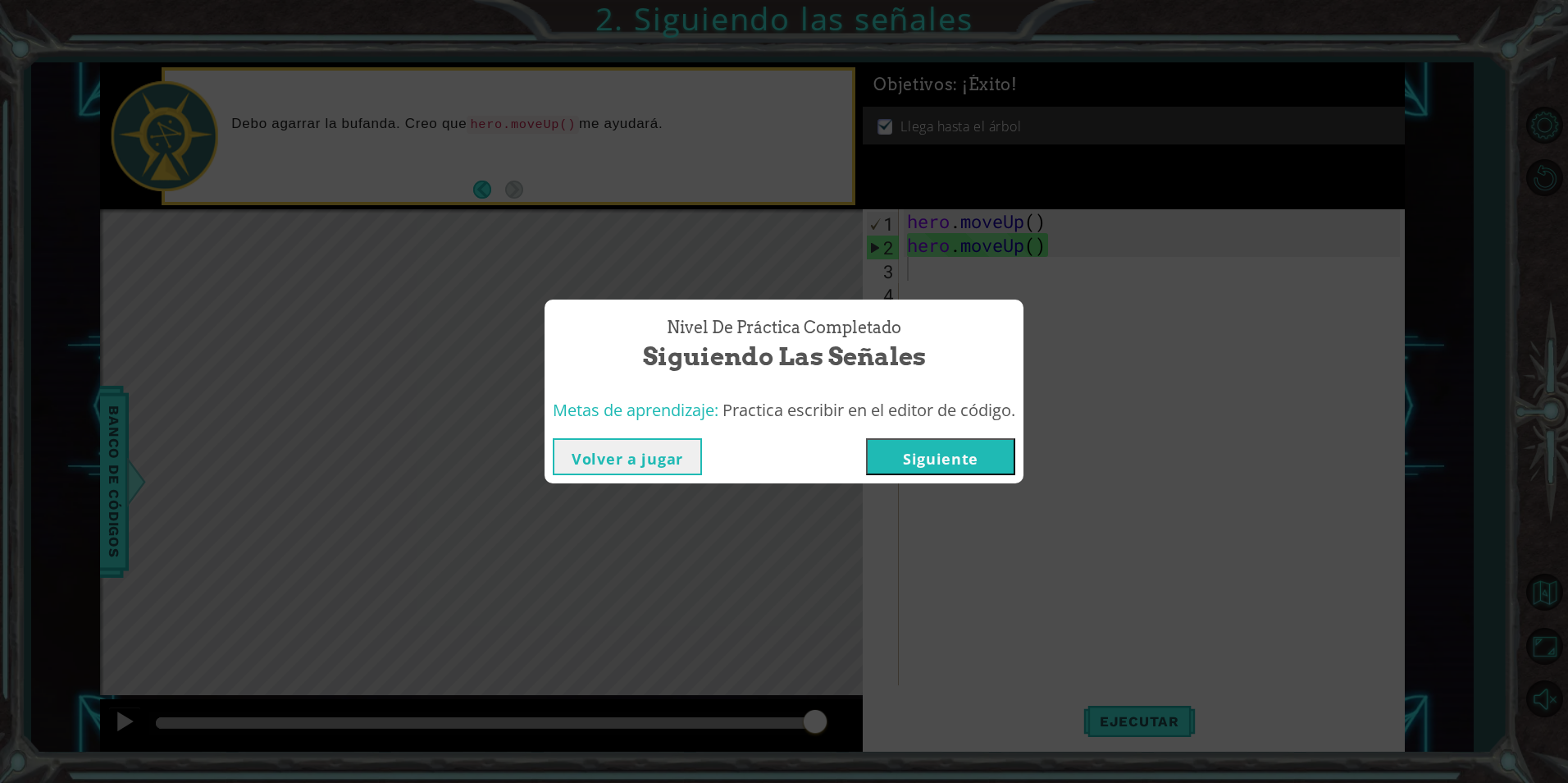
click at [989, 462] on button "Siguiente" at bounding box center [941, 456] width 149 height 37
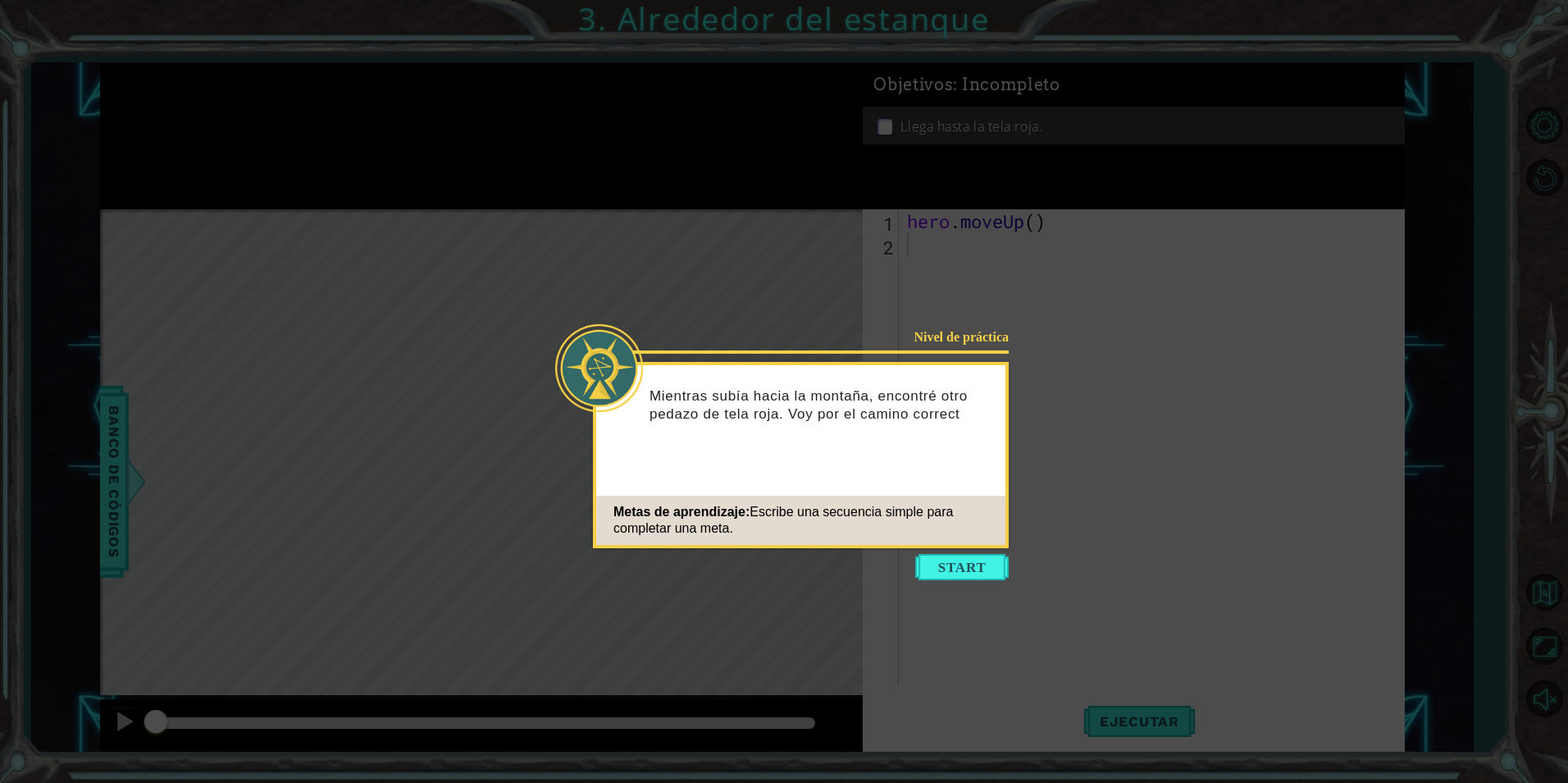
click at [962, 569] on button "Start" at bounding box center [962, 566] width 94 height 26
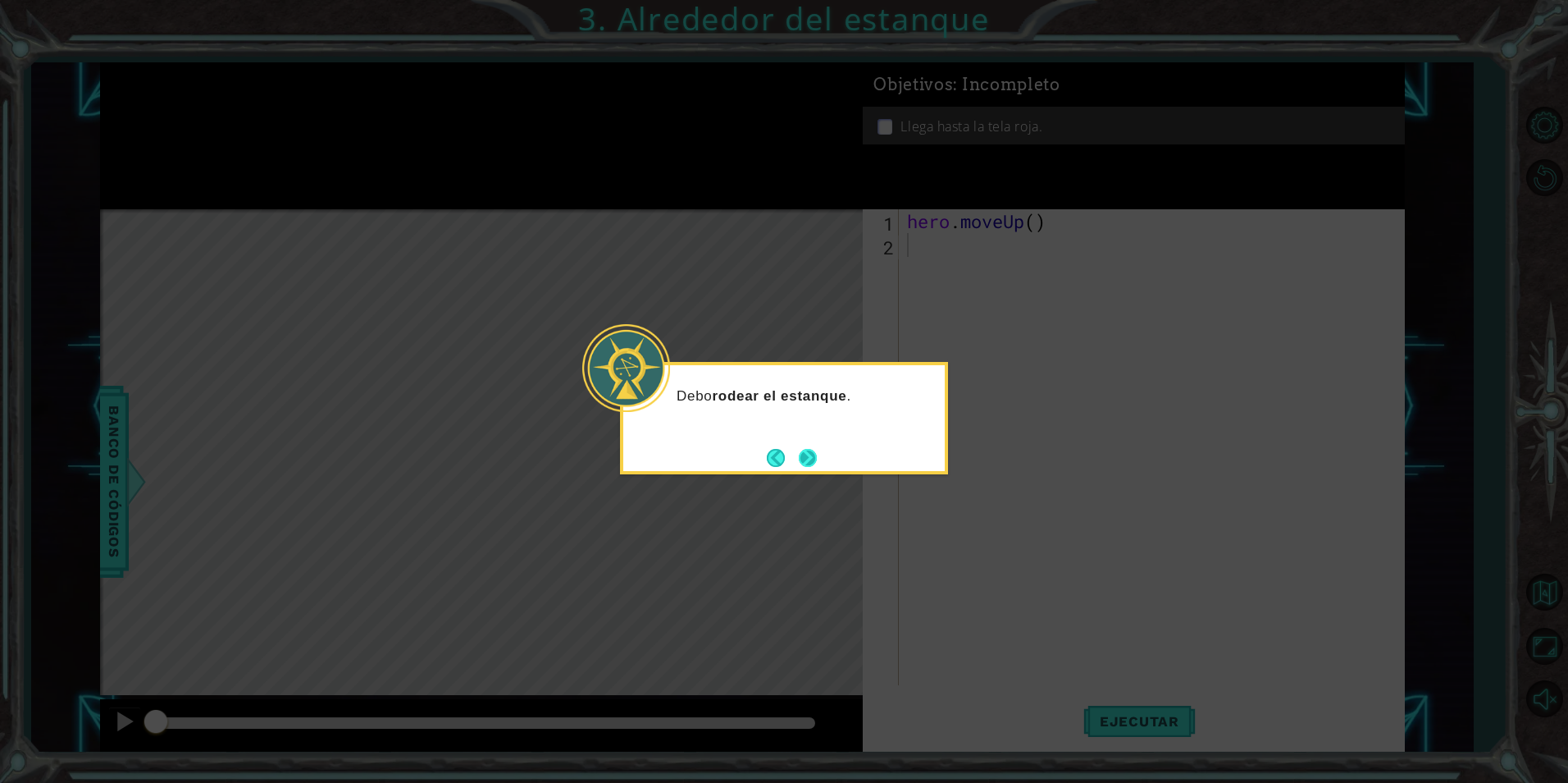
click at [799, 451] on button "Next" at bounding box center [807, 457] width 18 height 18
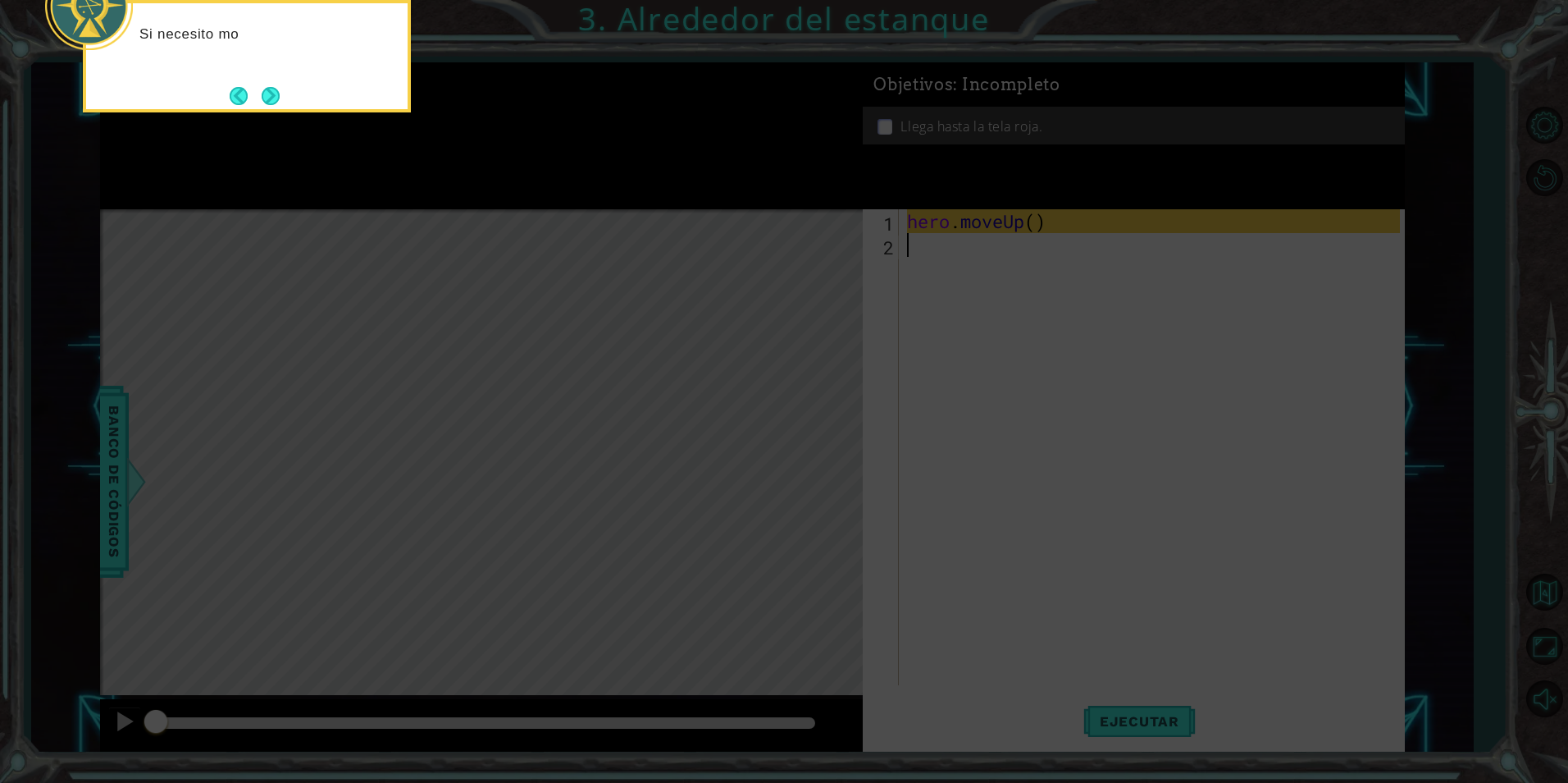
drag, startPoint x: 792, startPoint y: 408, endPoint x: 642, endPoint y: 291, distance: 190.2
click at [773, 404] on icon at bounding box center [784, 117] width 1568 height 1331
click at [272, 99] on button "Next" at bounding box center [270, 96] width 18 height 18
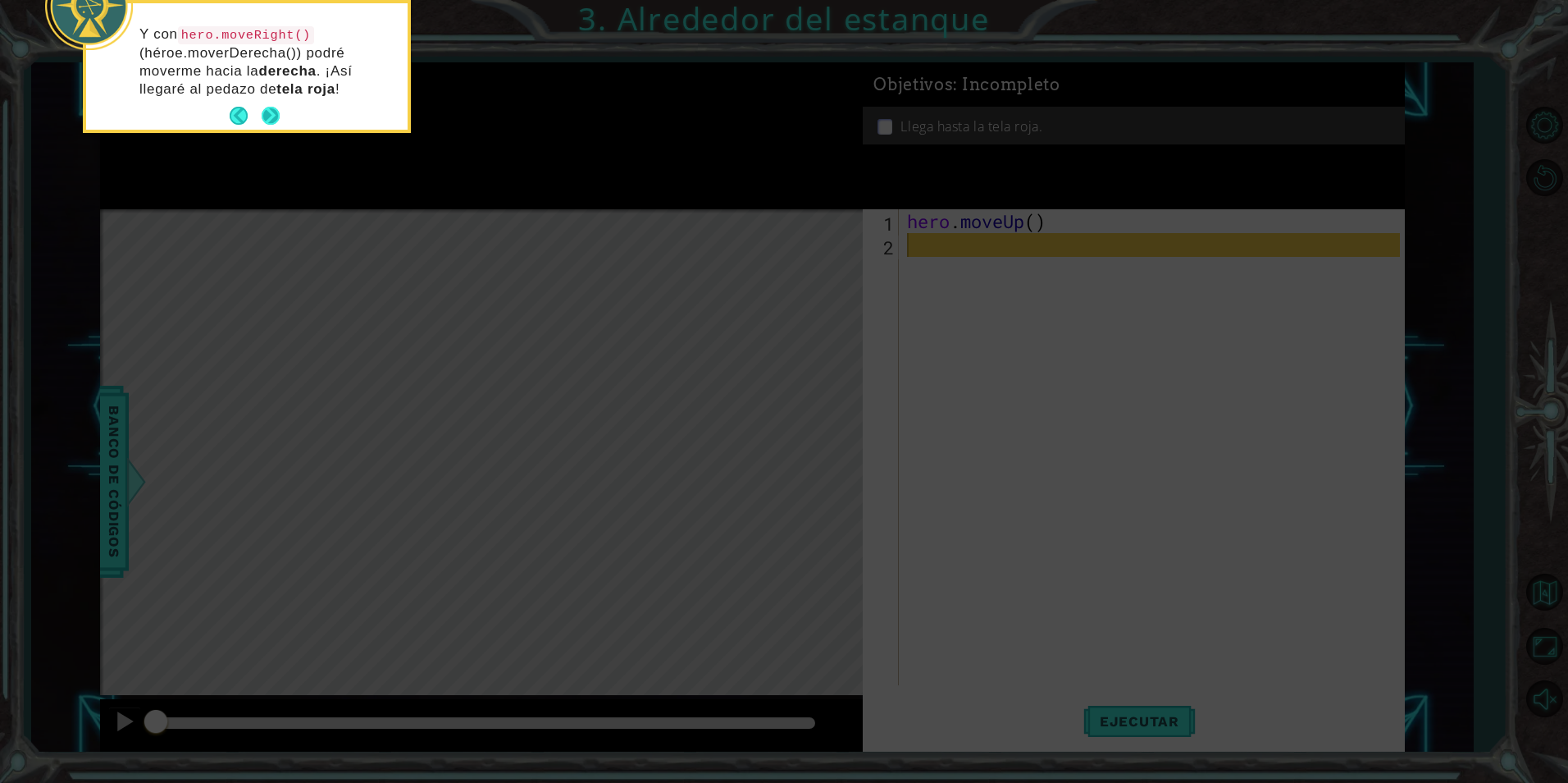
click at [273, 106] on button "Next" at bounding box center [270, 115] width 18 height 18
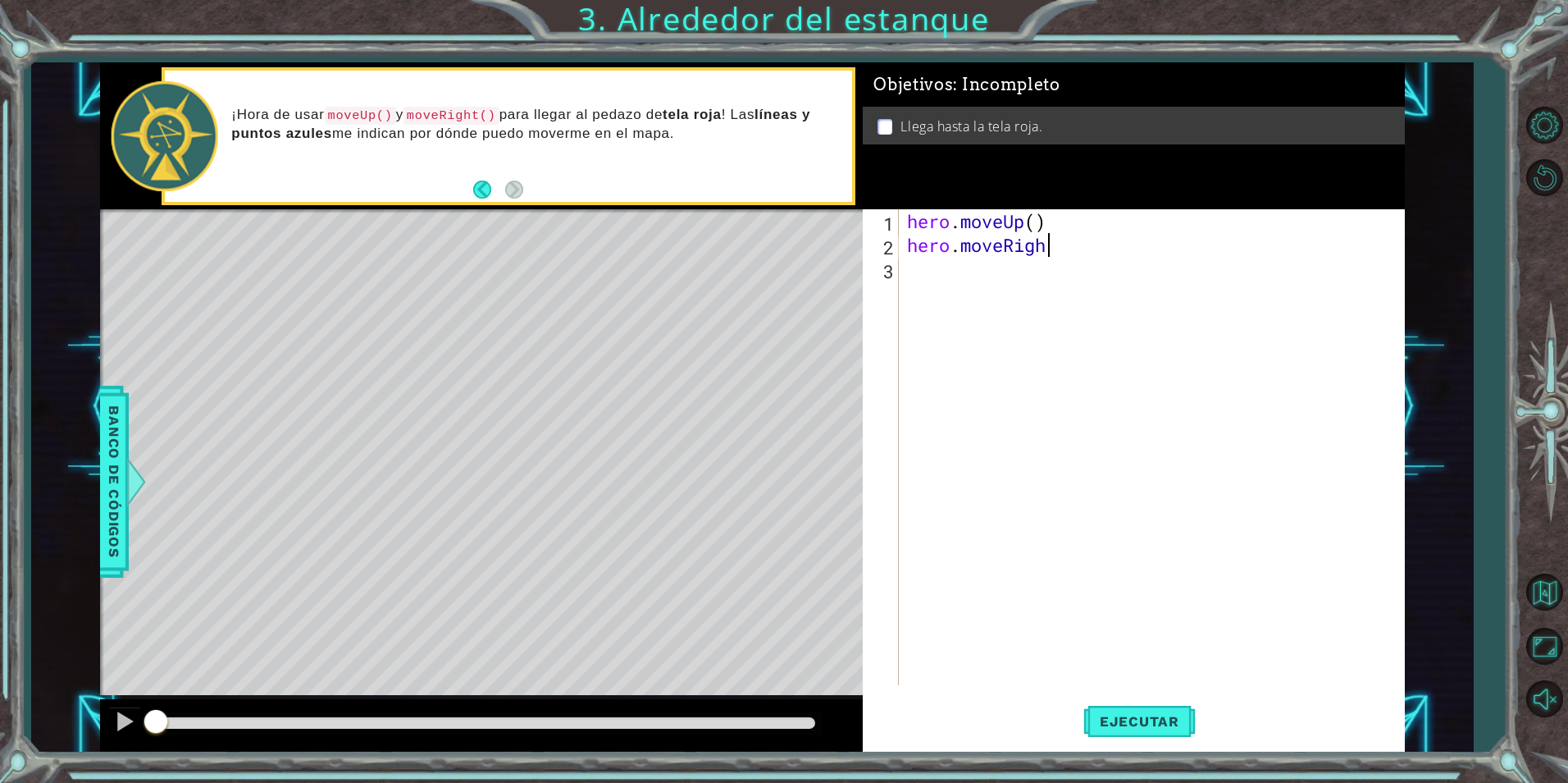
scroll to position [0, 6]
type textarea "hero.moveRight()"
click at [1097, 713] on span "Ejecutar" at bounding box center [1139, 721] width 112 height 16
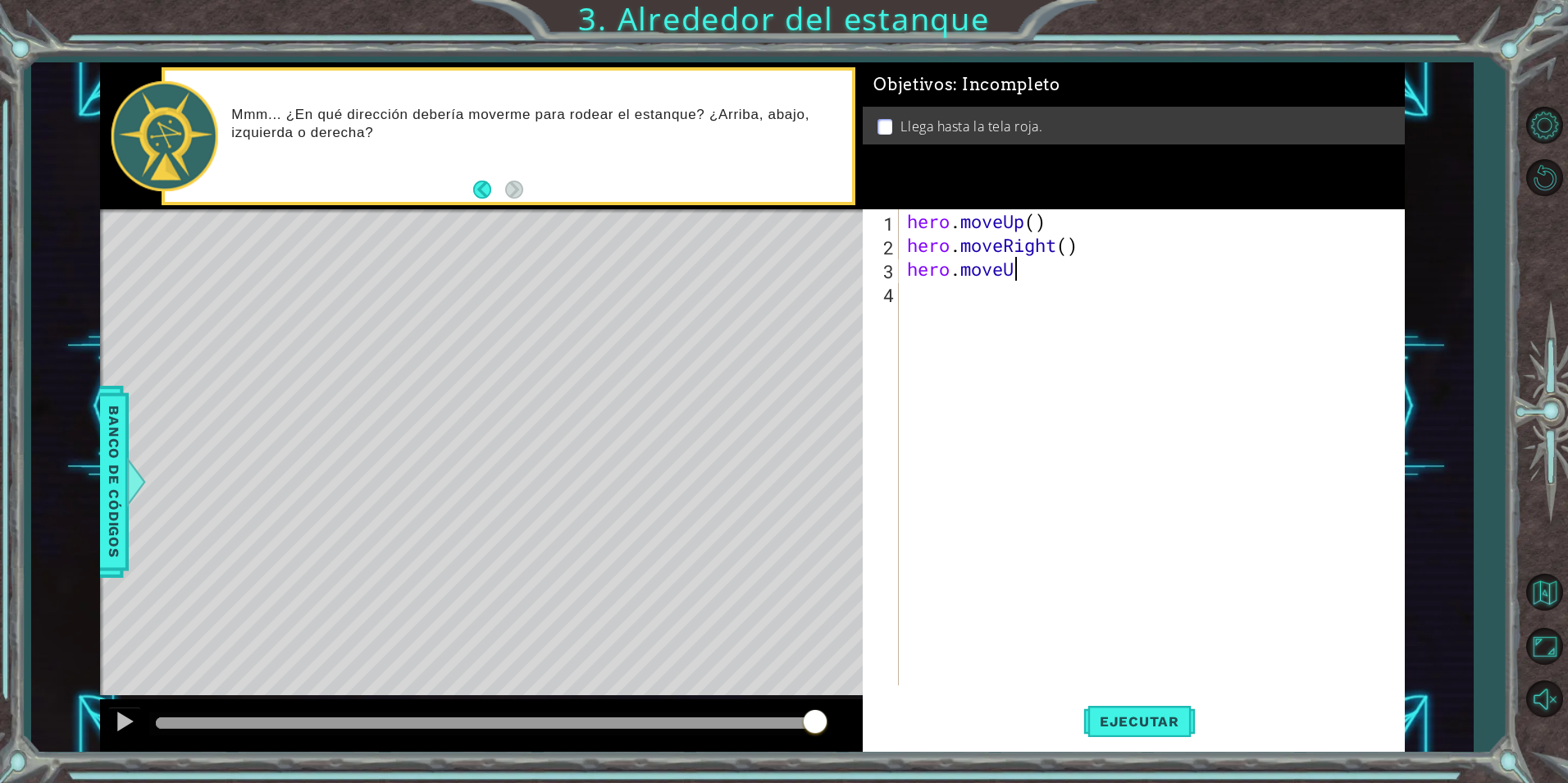
scroll to position [0, 5]
type textarea "hero.moveUp()"
type textarea "H"
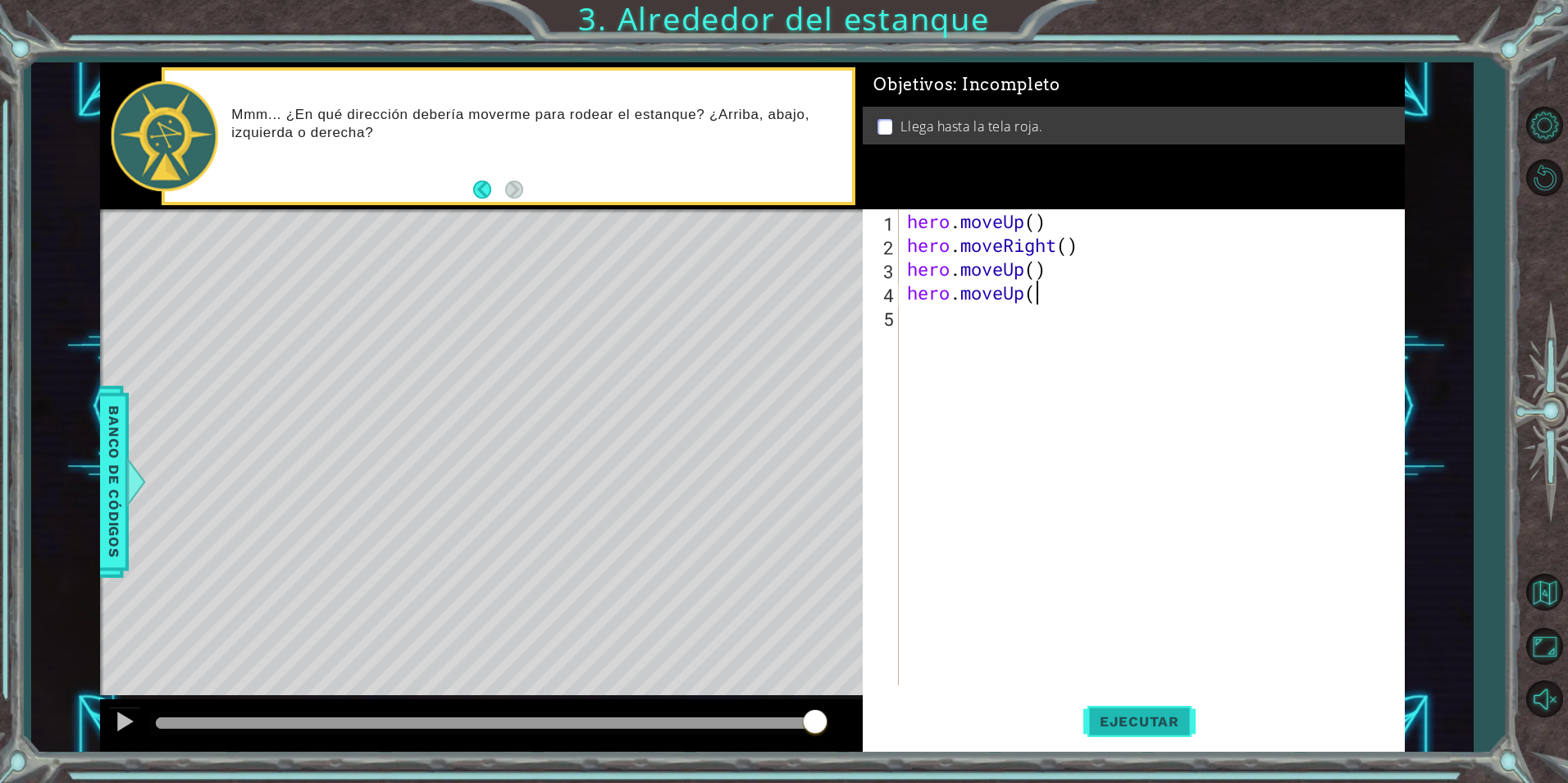
type textarea "hero.moveUp()"
drag, startPoint x: 1133, startPoint y: 722, endPoint x: 1124, endPoint y: 729, distance: 11.4
click at [1134, 727] on span "Ejecutar" at bounding box center [1139, 721] width 112 height 16
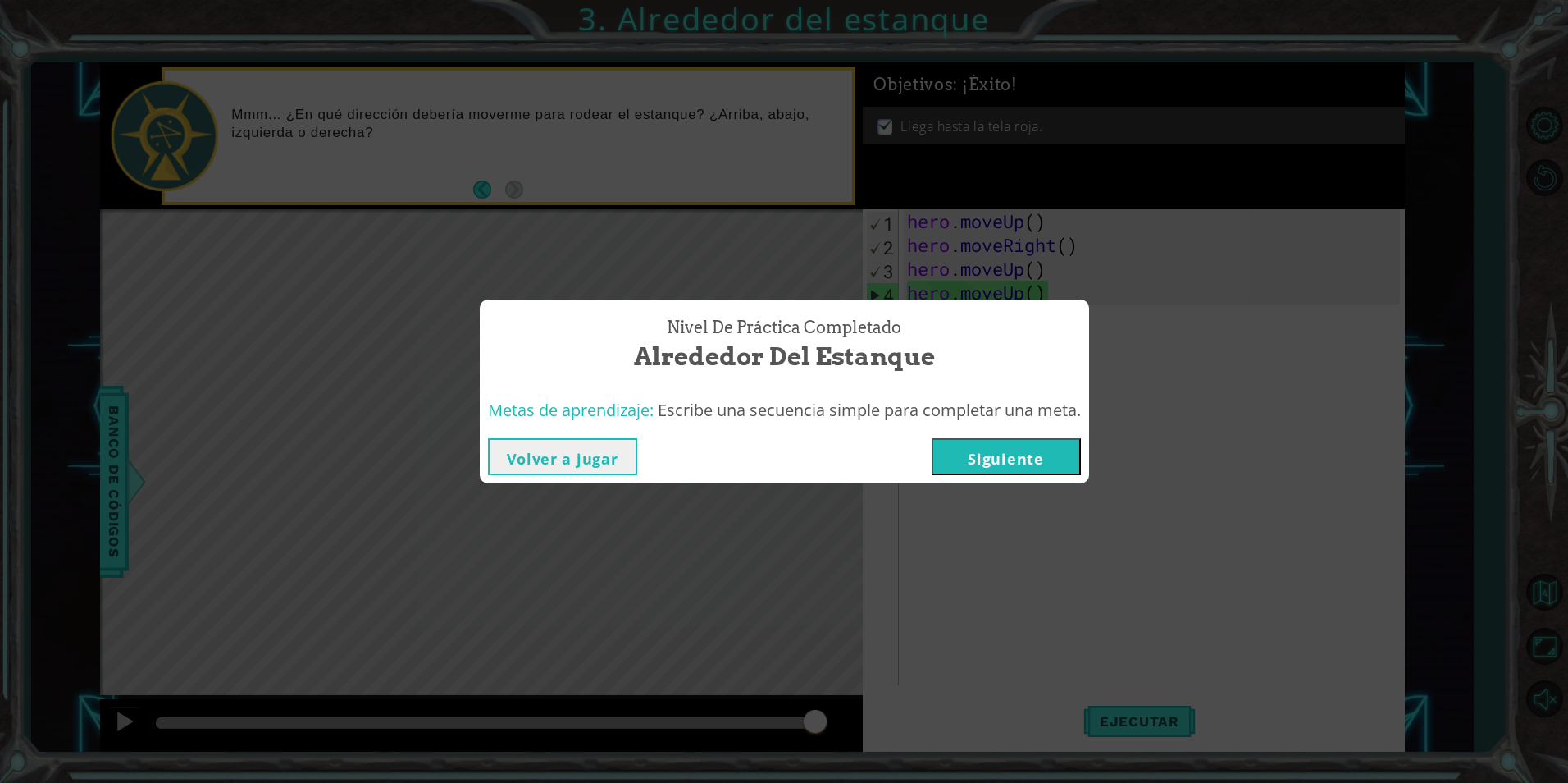
click at [1040, 452] on button "Siguiente" at bounding box center [1007, 456] width 149 height 37
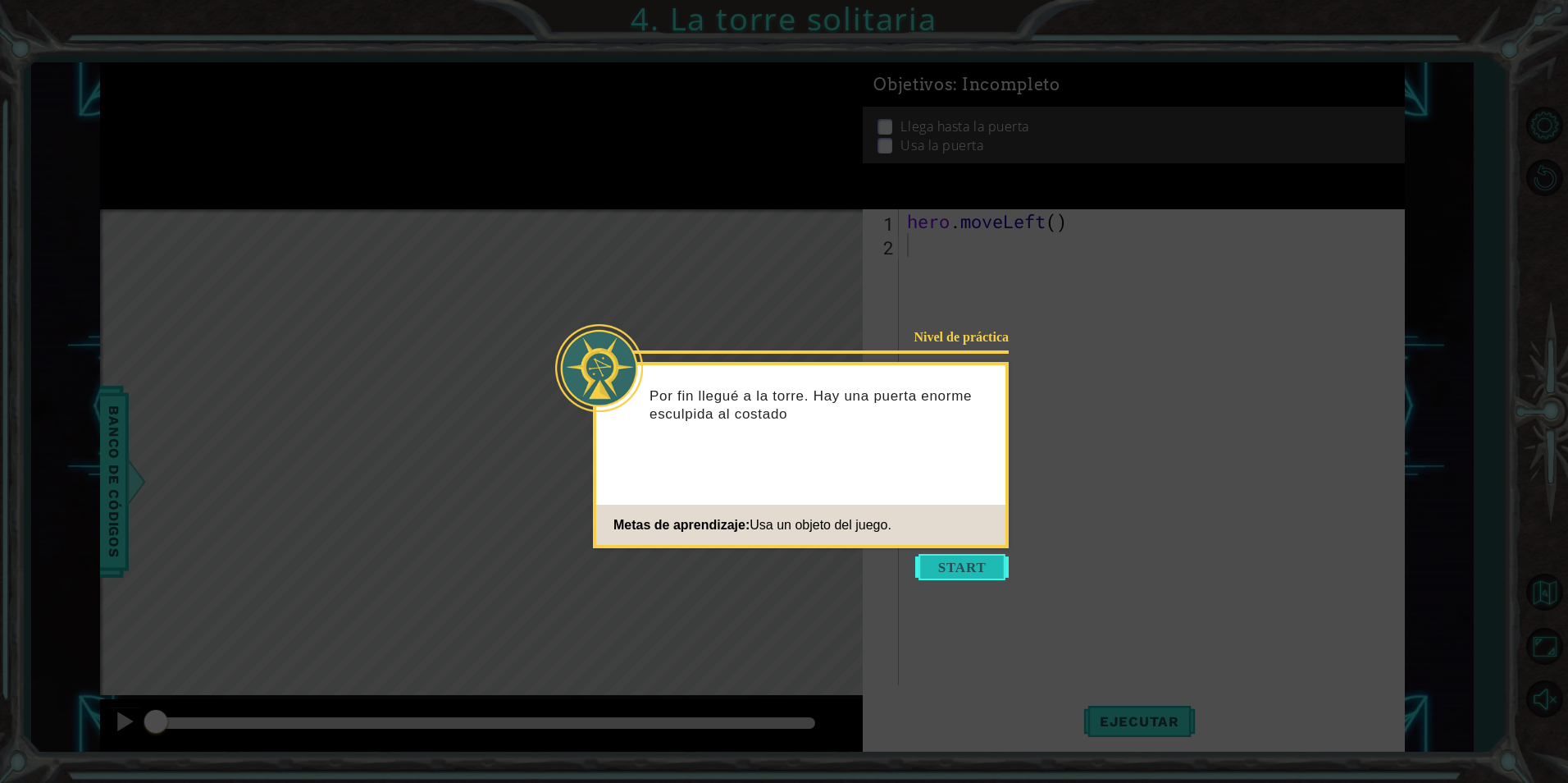
click at [978, 562] on button "Start" at bounding box center [962, 566] width 94 height 26
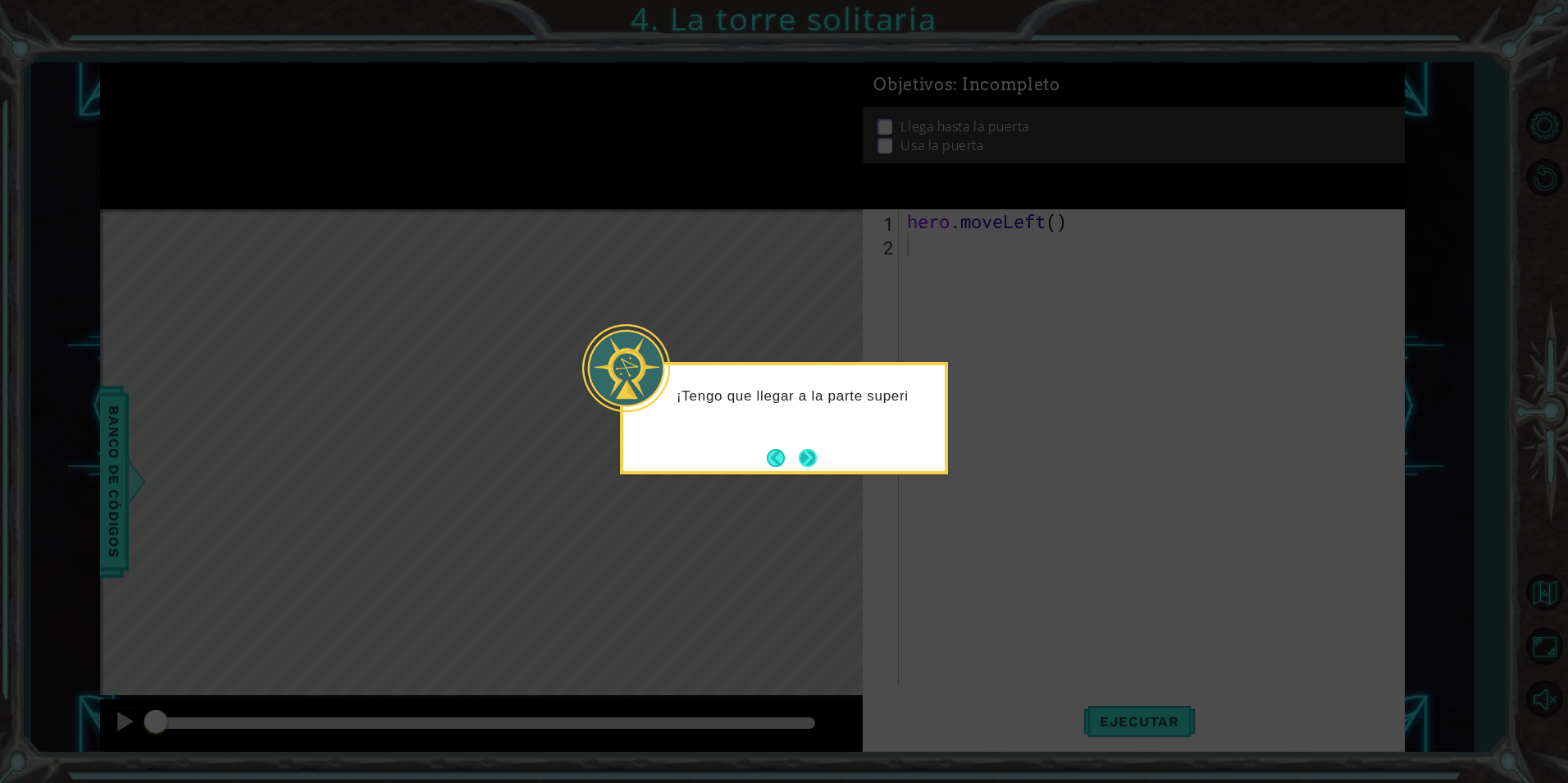
click at [817, 452] on button "Next" at bounding box center [807, 457] width 18 height 18
click at [807, 458] on button "Next" at bounding box center [807, 459] width 18 height 18
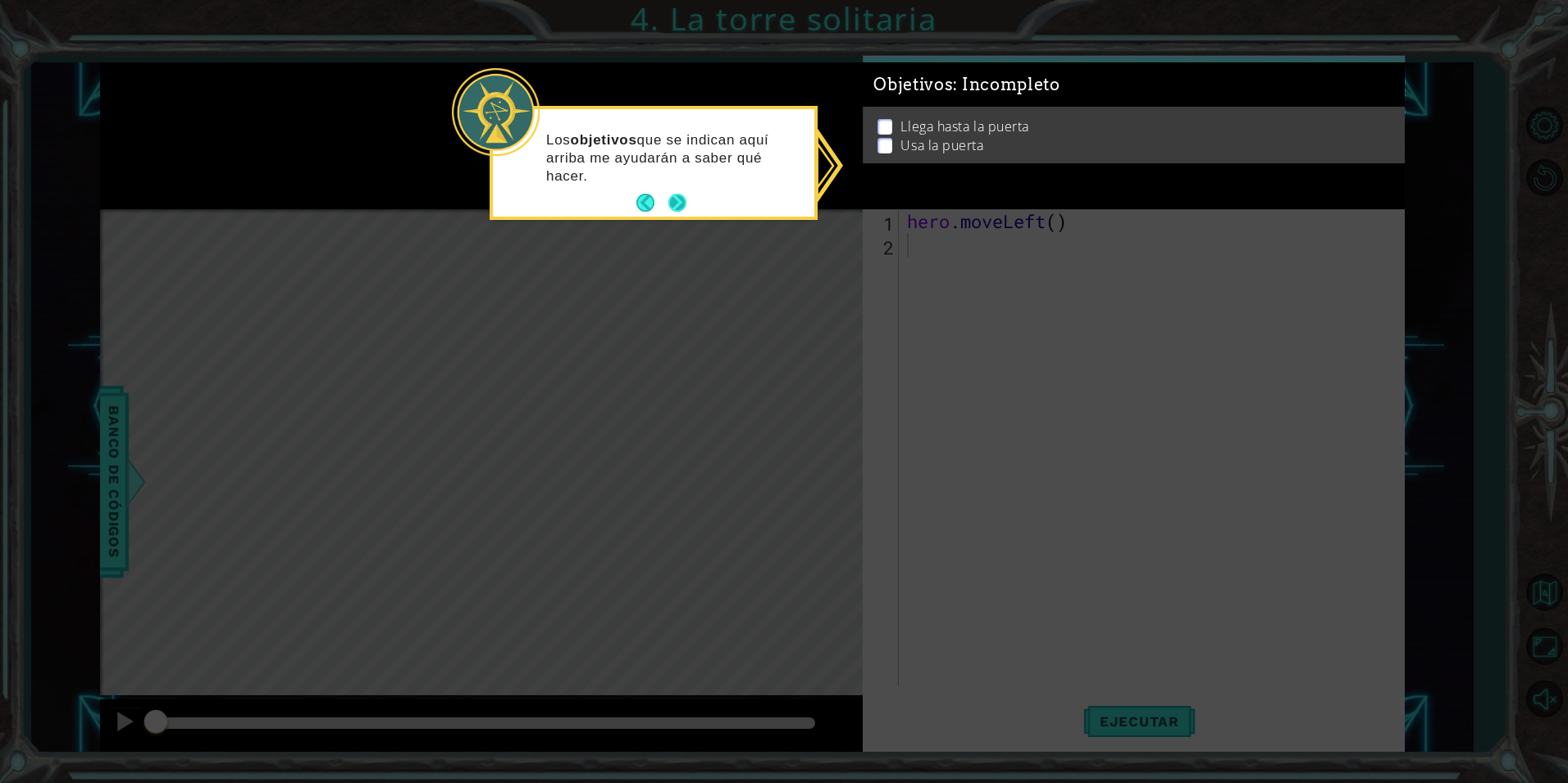
click at [675, 196] on button "Next" at bounding box center [677, 202] width 18 height 18
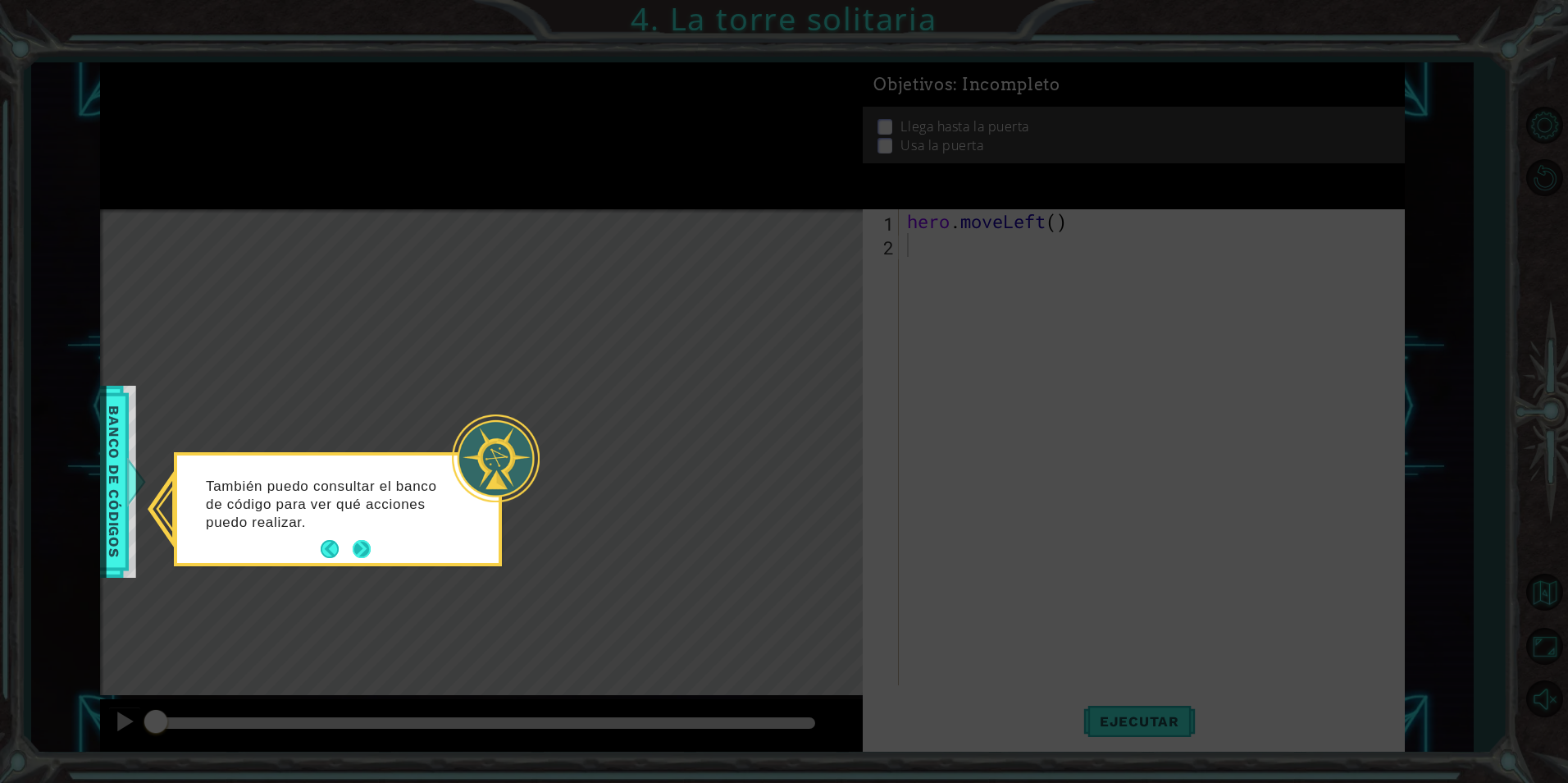
click at [355, 540] on button "Next" at bounding box center [361, 548] width 18 height 18
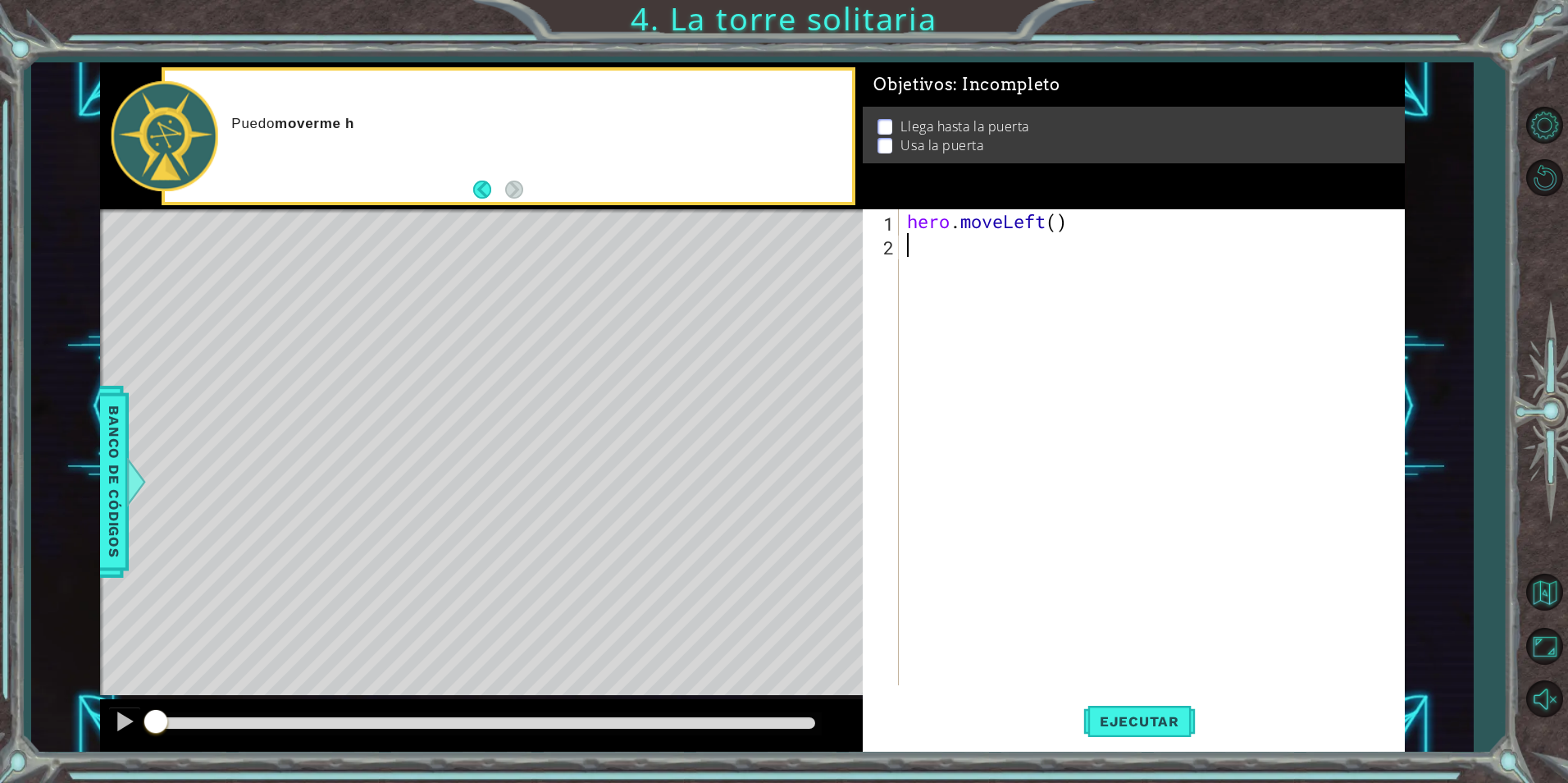
click at [1081, 225] on div "hero . moveLeft ( )" at bounding box center [1155, 471] width 504 height 523
type textarea "hero.moveLeft()"
click at [995, 253] on div "hero . moveLeft ( )" at bounding box center [1155, 471] width 504 height 523
type textarea "hero.moveLeft()"
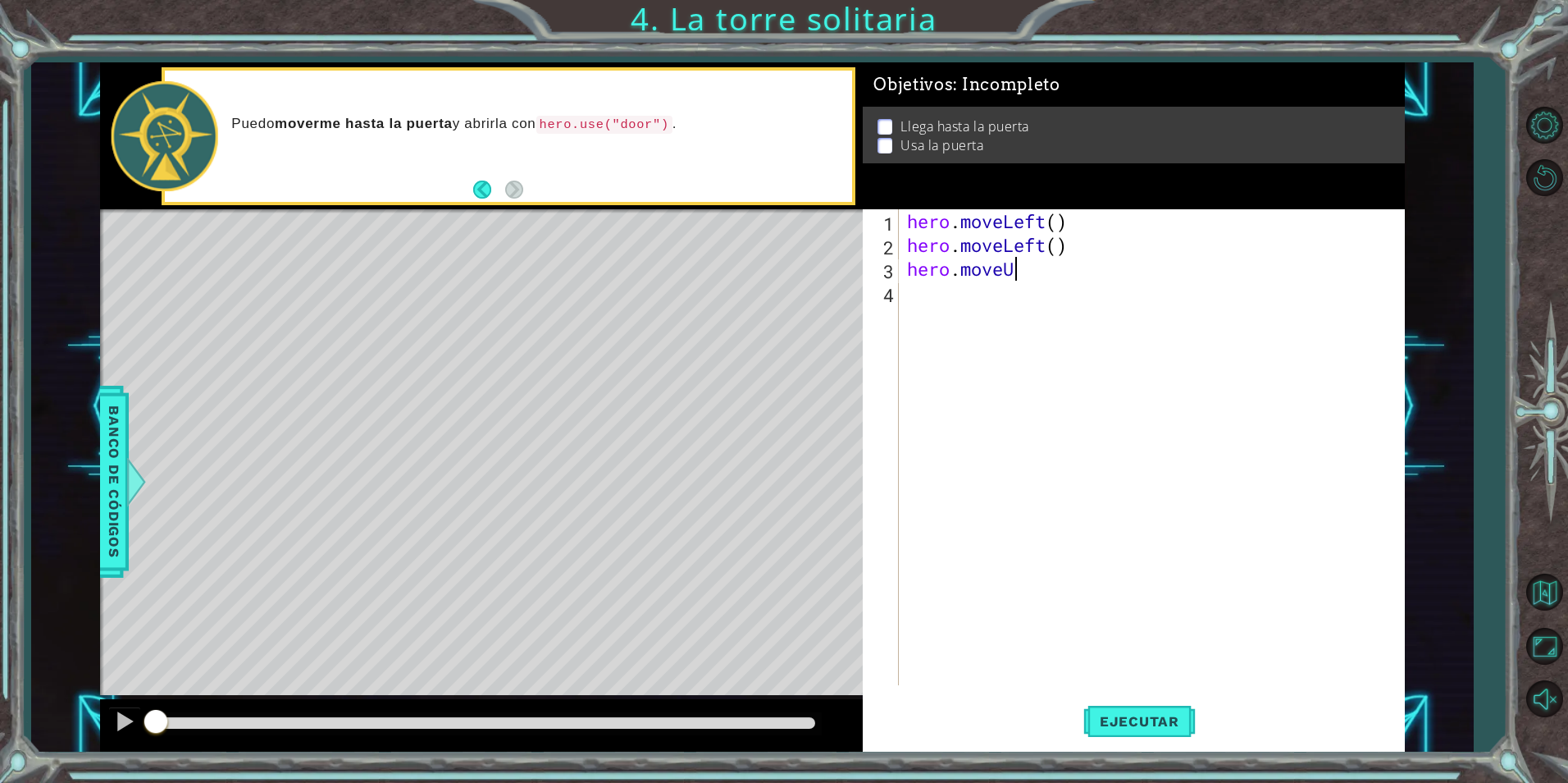
scroll to position [0, 5]
type textarea "hero.moveUp()"
type textarea "hero.moveRight"
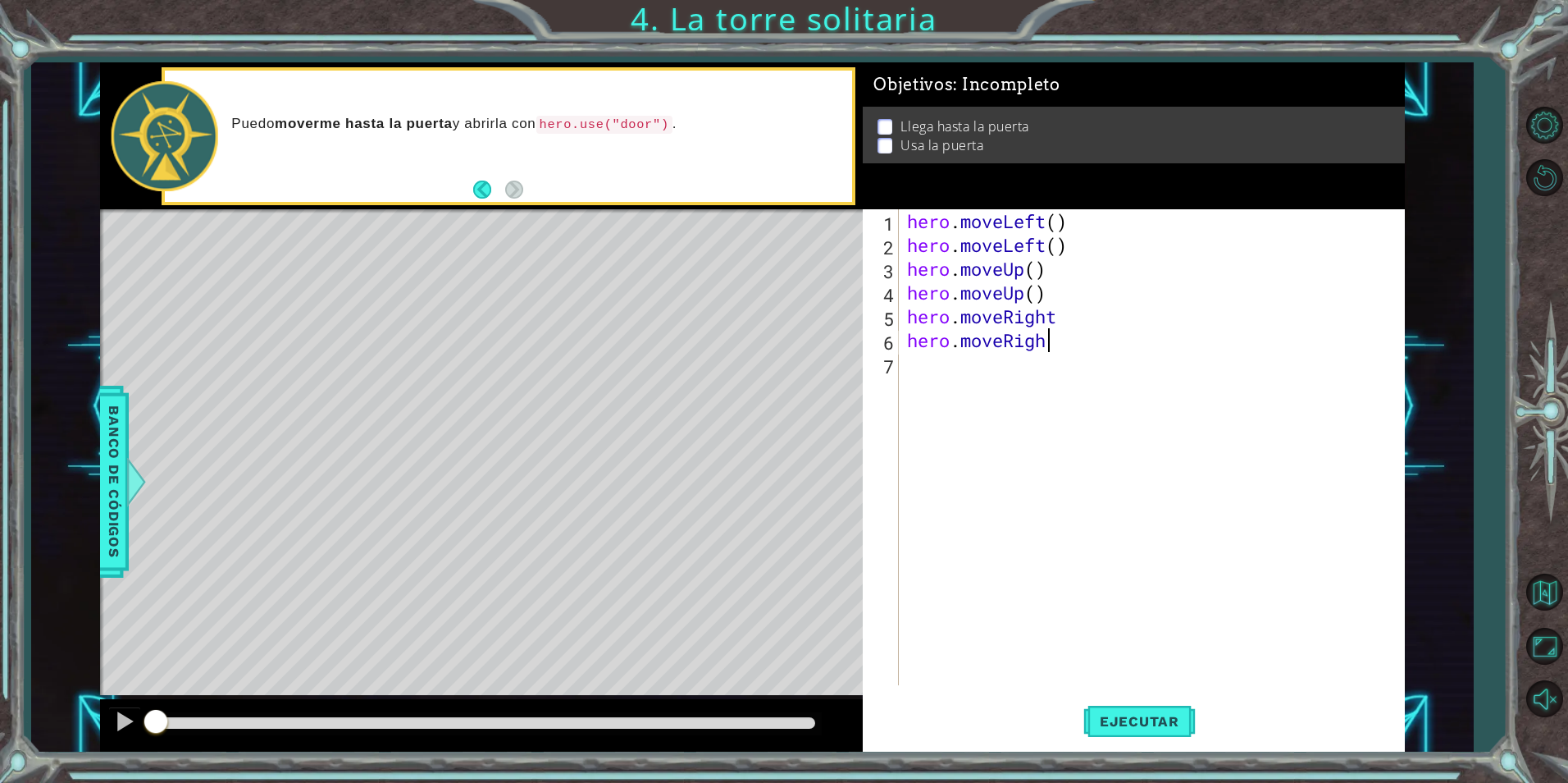
type textarea "hero.moveRight"
click at [1132, 720] on span "Ejecutar" at bounding box center [1139, 721] width 112 height 16
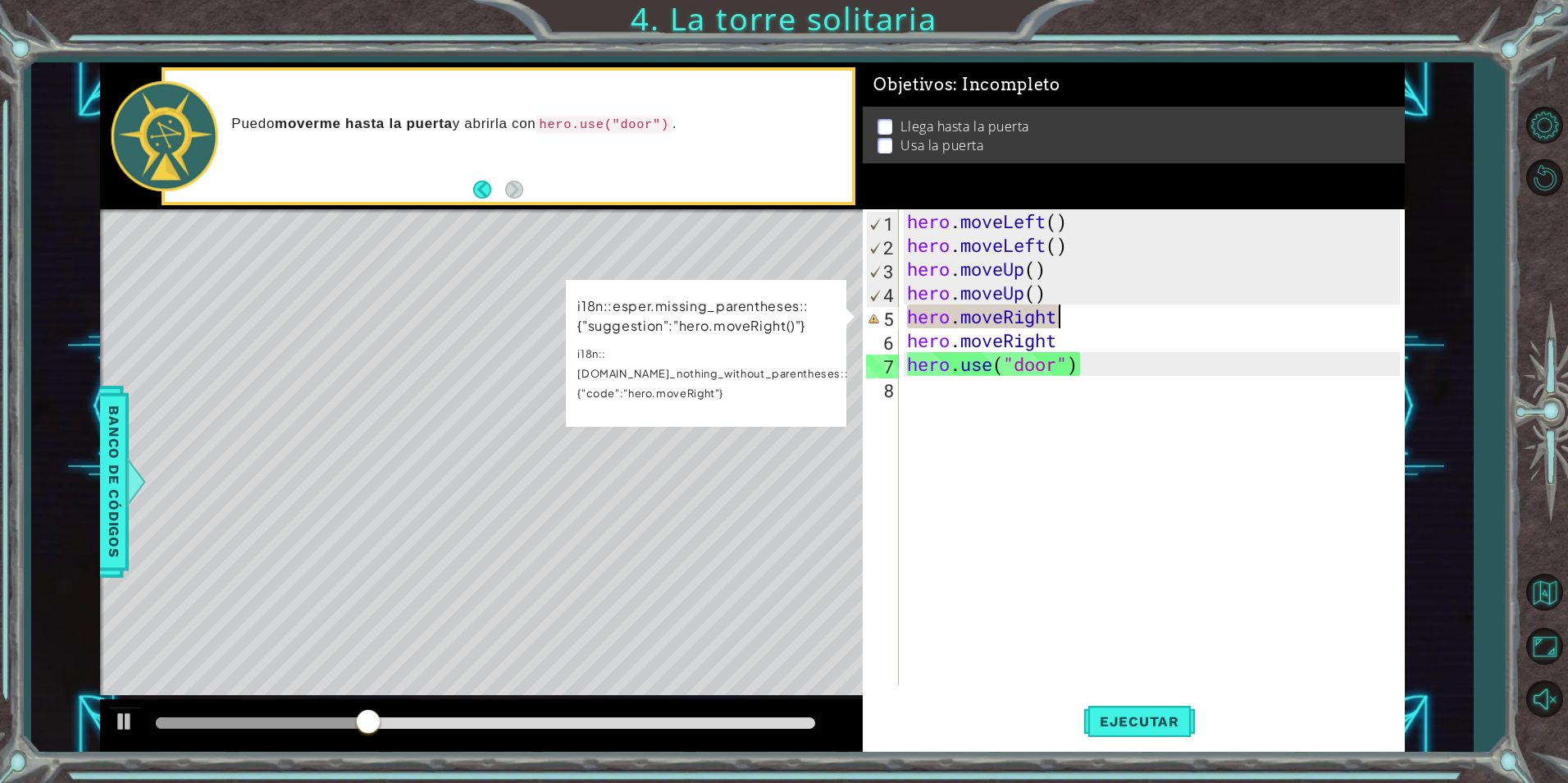
click at [1063, 319] on div "hero . moveLeft ( ) hero . moveLeft ( ) hero . moveUp ( ) hero . moveUp ( ) her…" at bounding box center [1155, 471] width 504 height 523
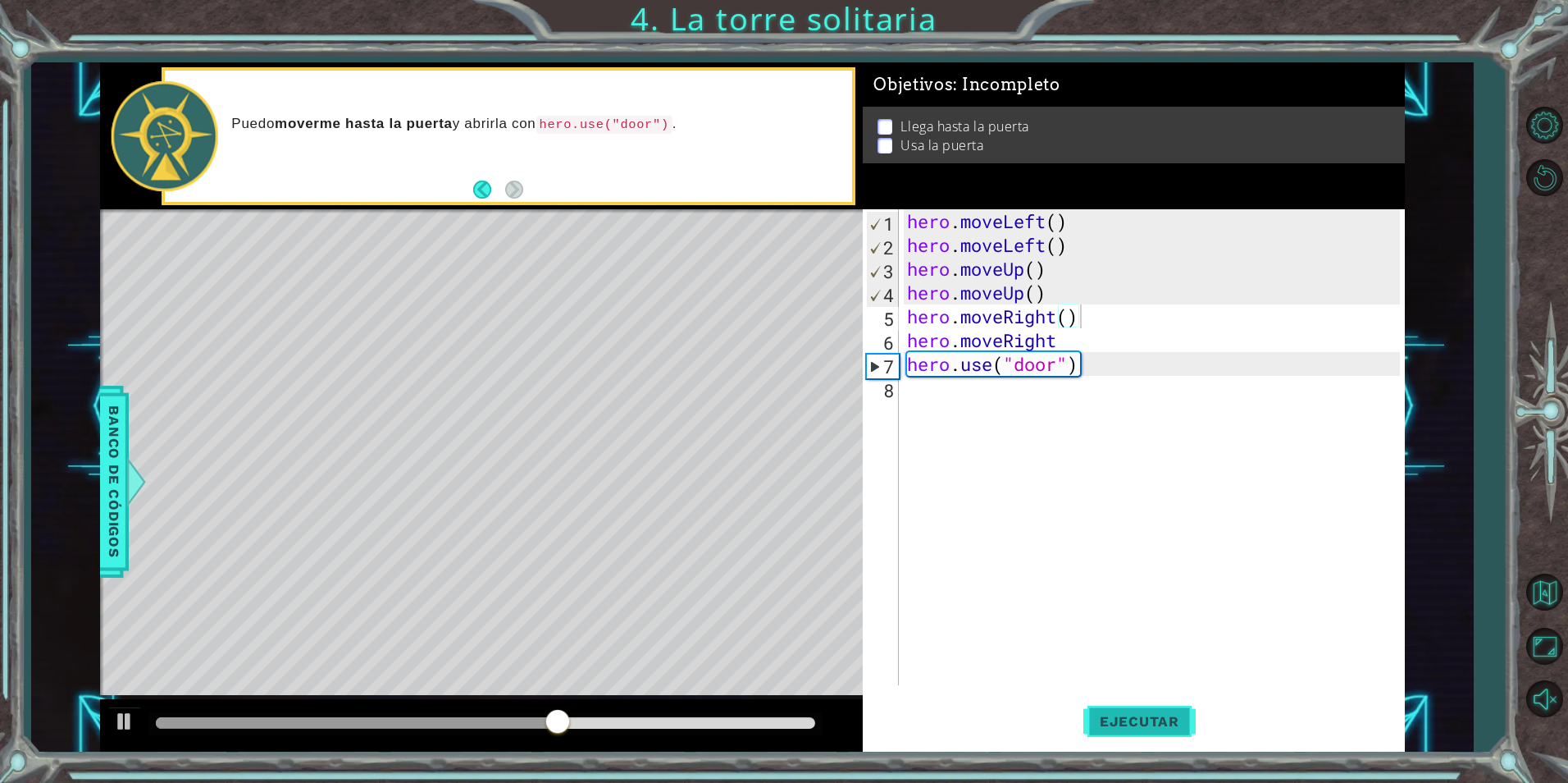
click at [1170, 721] on span "Ejecutar" at bounding box center [1139, 721] width 112 height 16
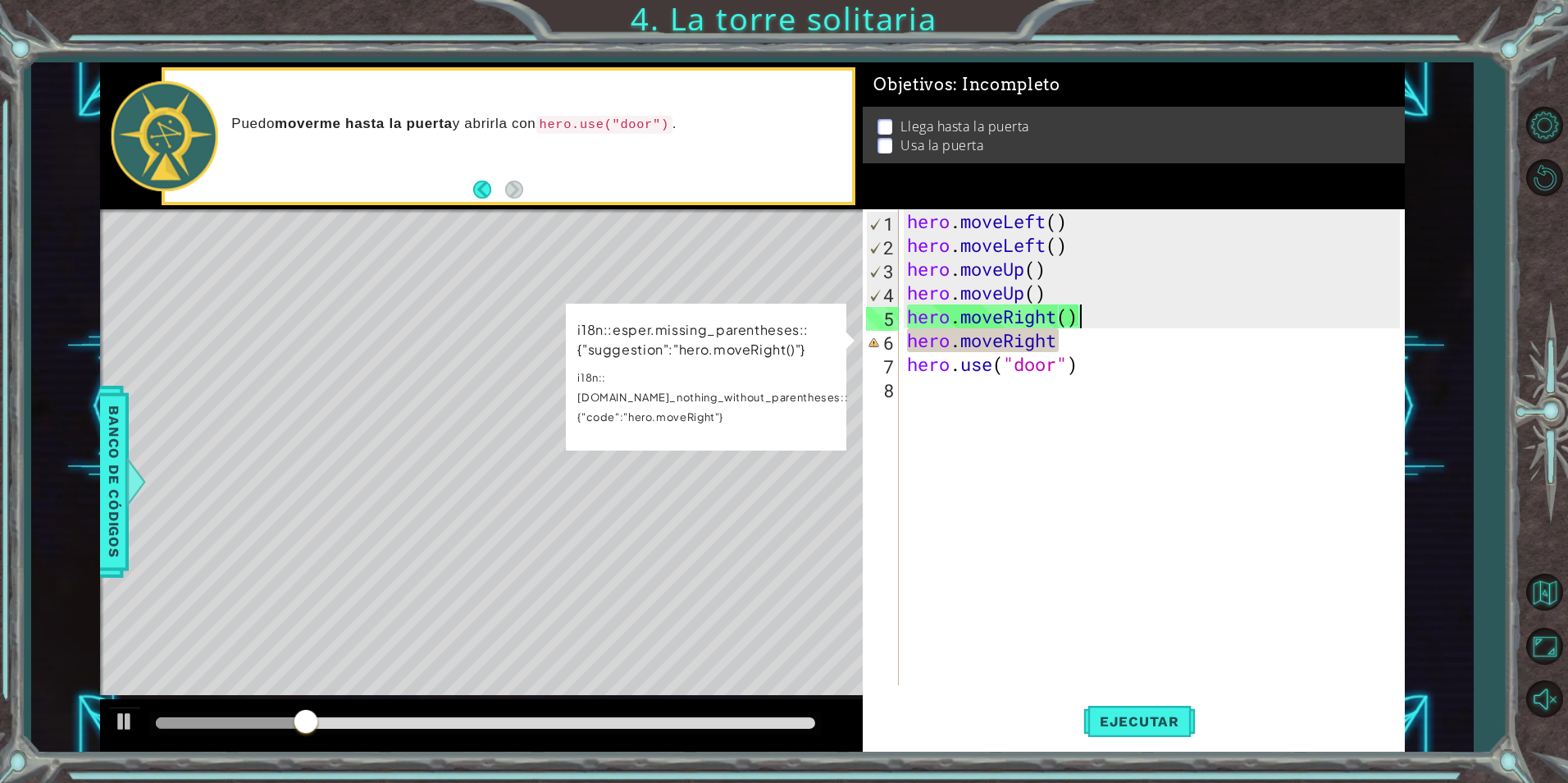
click at [1057, 343] on div "hero . moveLeft ( ) hero . moveLeft ( ) hero . moveUp ( ) hero . moveUp ( ) her…" at bounding box center [1155, 471] width 504 height 523
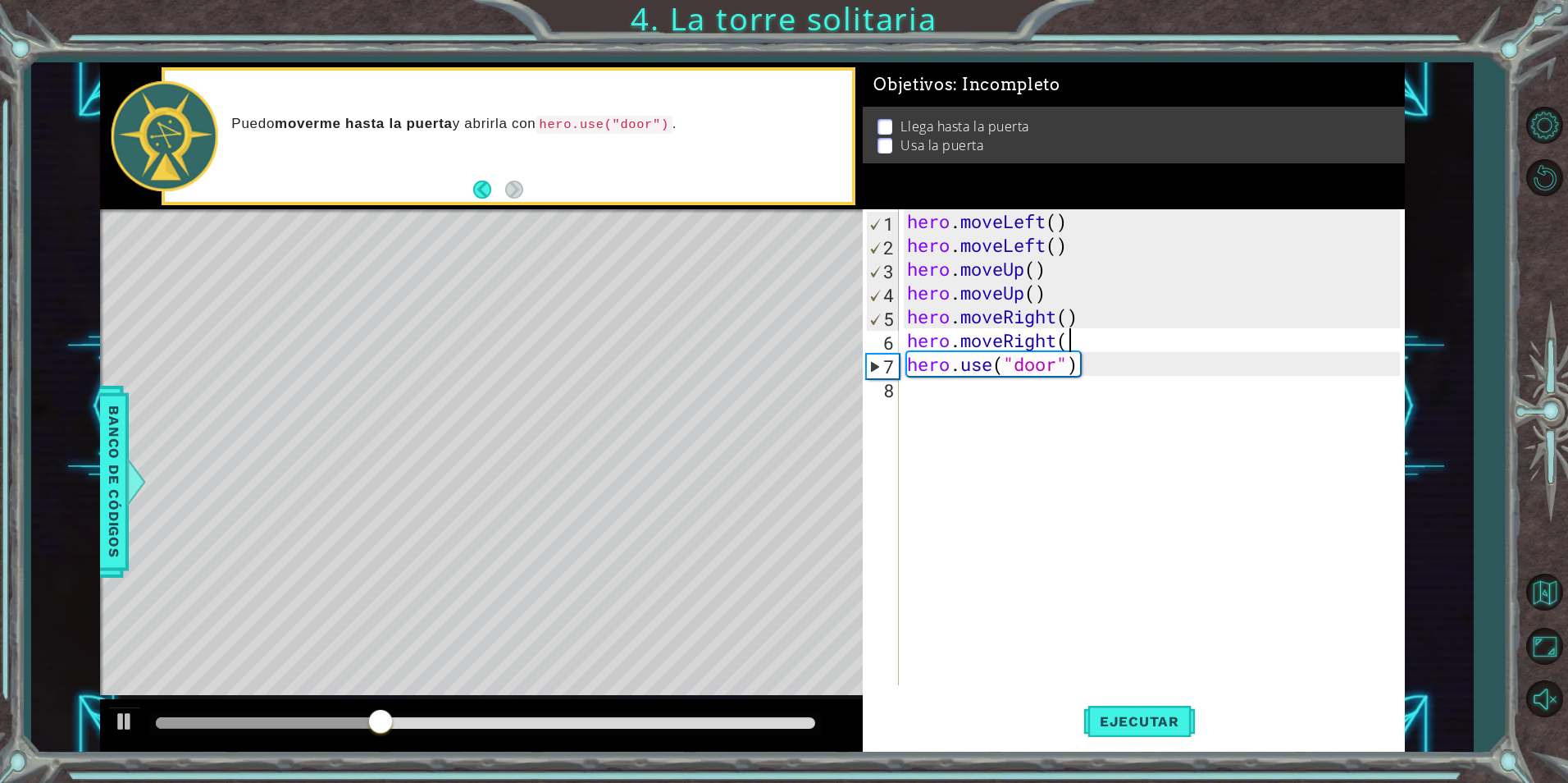
type textarea "hero.moveRight()"
click at [933, 623] on div "hero . moveLeft ( ) hero . moveLeft ( ) hero . moveUp ( ) hero . moveUp ( ) her…" at bounding box center [1155, 471] width 504 height 523
click at [1138, 741] on button "Ejecutar" at bounding box center [1139, 721] width 112 height 55
